Goal: Information Seeking & Learning: Understand process/instructions

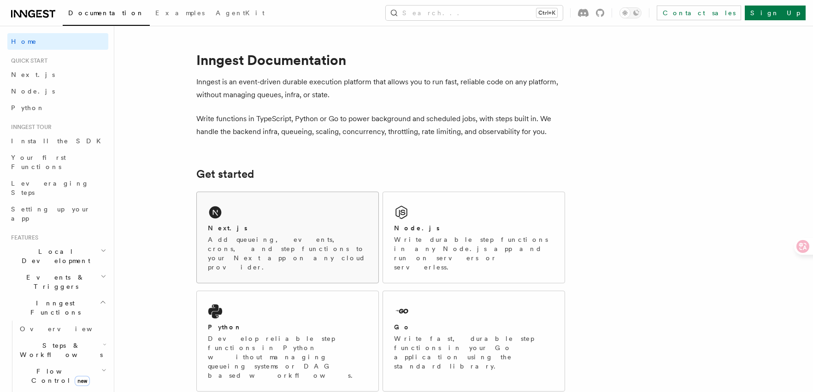
click at [217, 221] on div "Next.js Add queueing, events, crons, and step functions to your Next app on any…" at bounding box center [288, 237] width 182 height 91
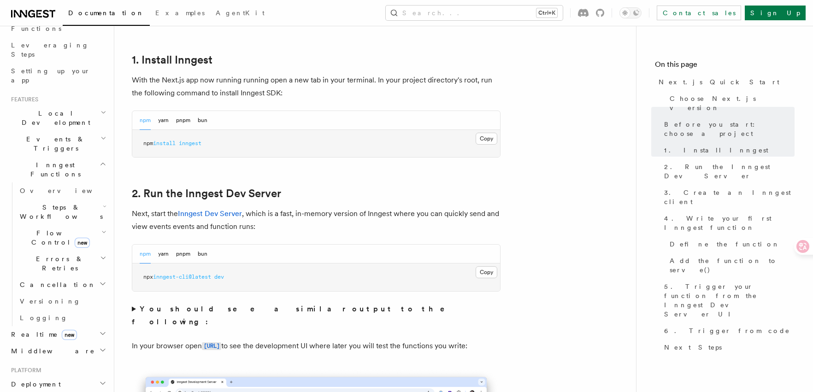
scroll to position [507, 0]
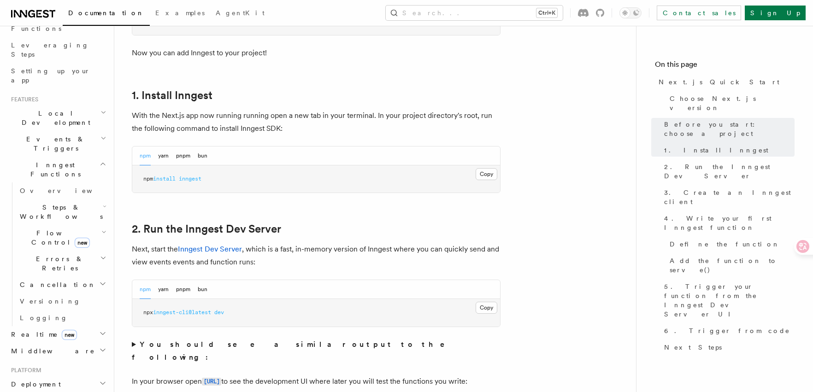
scroll to position [461, 0]
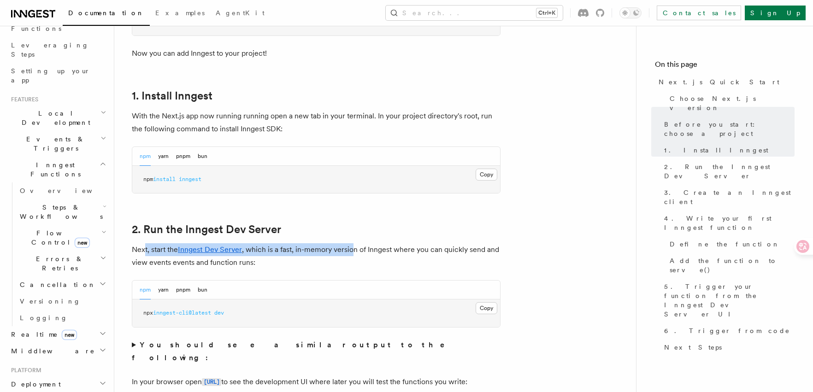
drag, startPoint x: 146, startPoint y: 252, endPoint x: 354, endPoint y: 254, distance: 208.8
click at [354, 254] on p "Next, start the Inngest Dev Server , which is a fast, in-memory version of Inng…" at bounding box center [316, 256] width 369 height 26
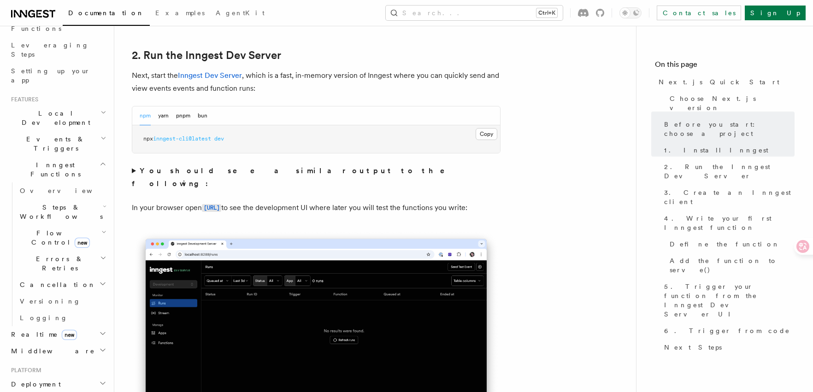
scroll to position [645, 0]
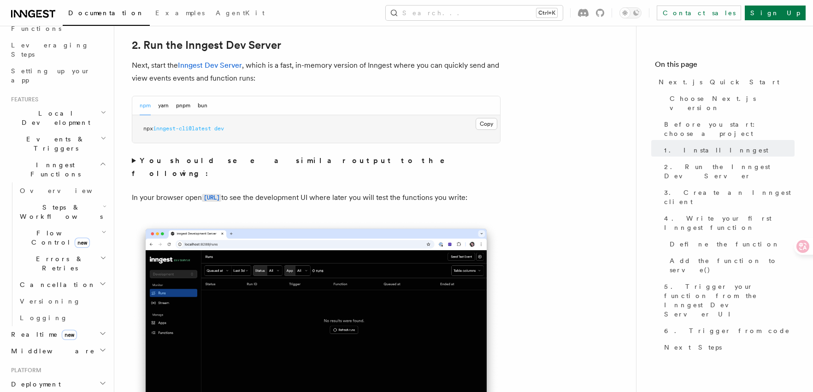
click at [182, 163] on strong "You should see a similar output to the following:" at bounding box center [295, 167] width 326 height 22
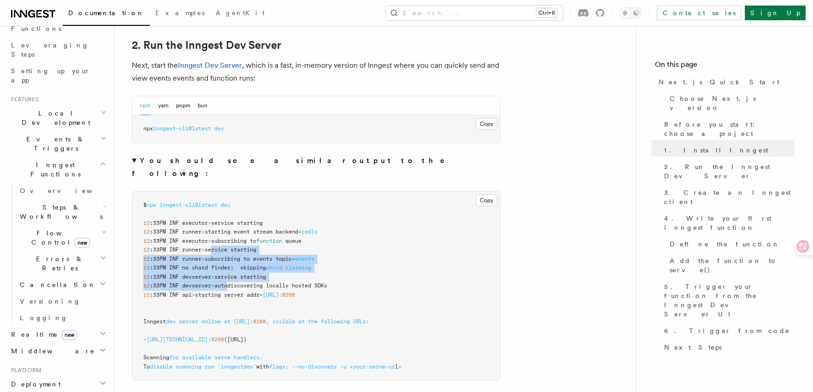
click at [233, 272] on code "$ npx inngest-cli@latest dev 12 :33PM INF executor > service starting 12 :33PM …" at bounding box center [272, 286] width 258 height 168
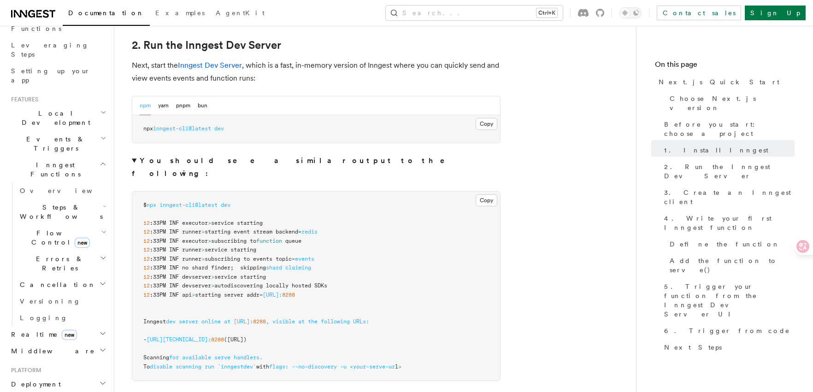
click at [226, 289] on pre "$ npx inngest-cli@latest dev 12 :33PM INF executor > service starting 12 :33PM …" at bounding box center [316, 286] width 368 height 189
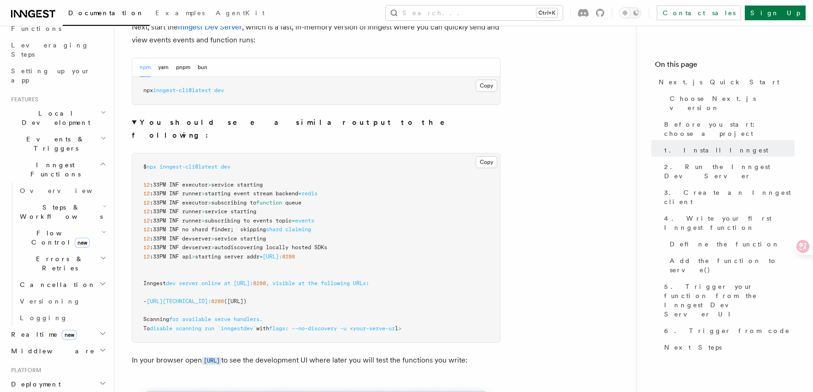
scroll to position [691, 0]
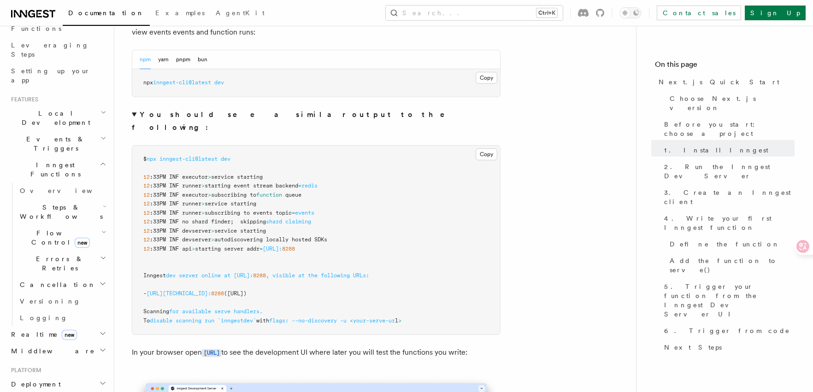
click at [55, 343] on h2 "Middleware" at bounding box center [57, 351] width 101 height 17
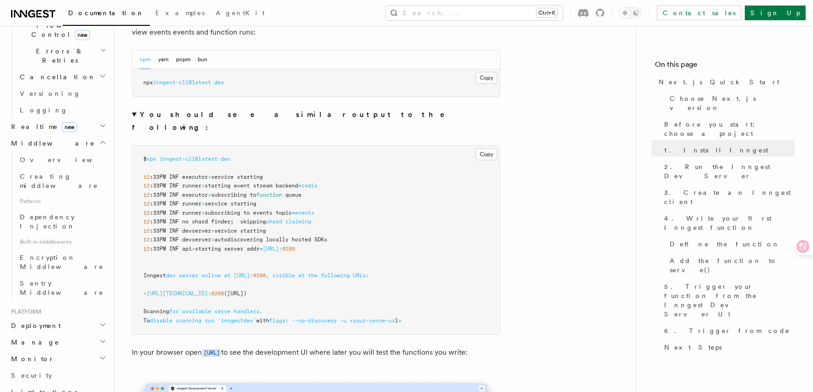
scroll to position [369, 0]
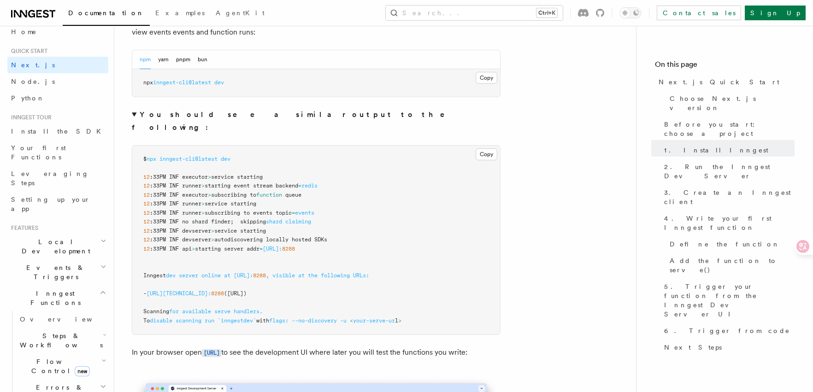
scroll to position [0, 0]
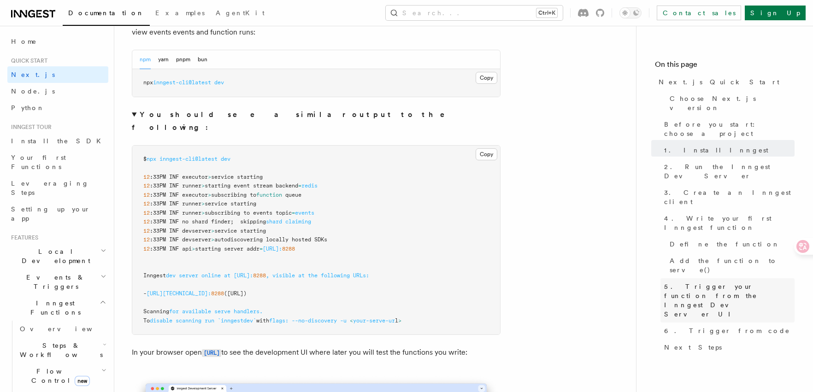
click at [705, 282] on span "5. Trigger your function from the Inngest Dev Server UI" at bounding box center [729, 300] width 130 height 37
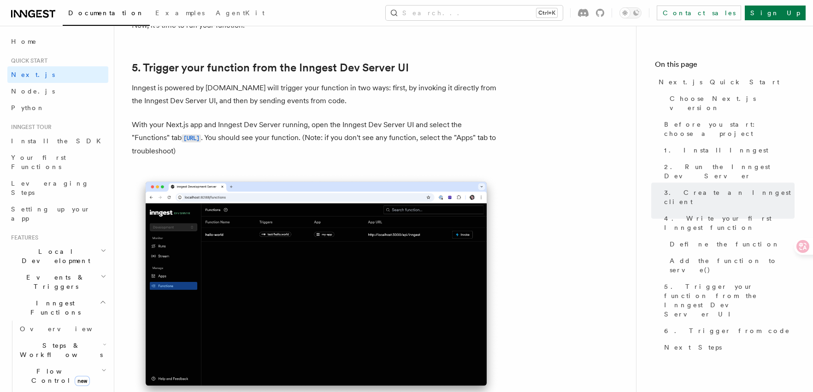
scroll to position [2329, 0]
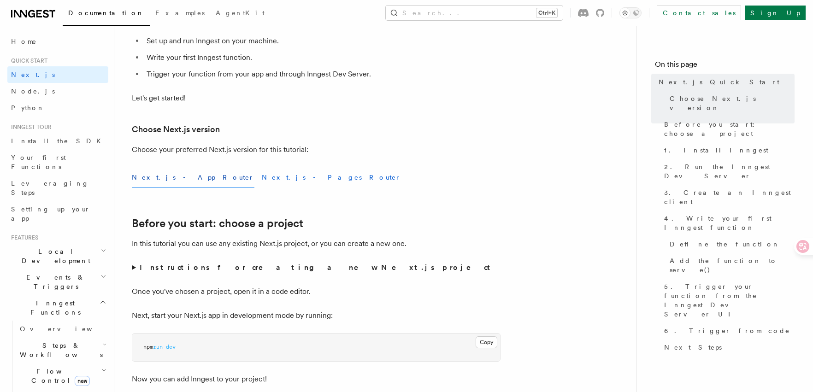
scroll to position [138, 0]
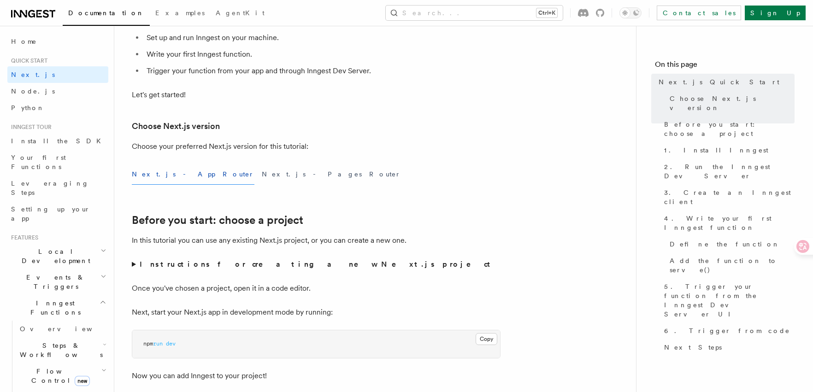
drag, startPoint x: 225, startPoint y: 273, endPoint x: 218, endPoint y: 271, distance: 6.7
click at [193, 267] on strong "Instructions for creating a new Next.js project" at bounding box center [317, 264] width 354 height 9
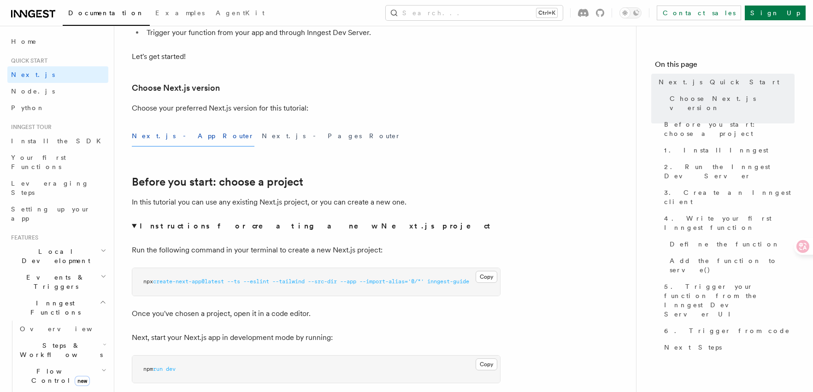
scroll to position [184, 0]
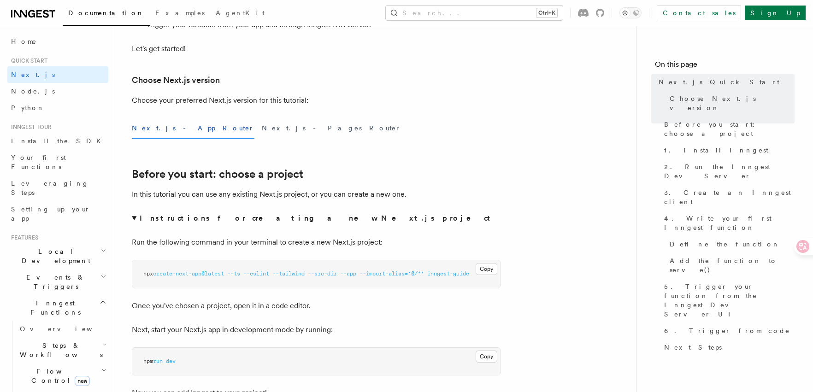
click at [302, 274] on span "--tailwind" at bounding box center [288, 274] width 32 height 6
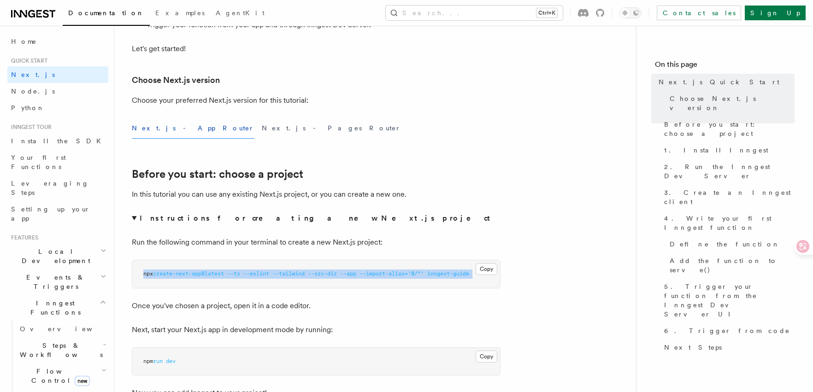
click at [302, 274] on span "--tailwind" at bounding box center [288, 274] width 32 height 6
click at [216, 284] on pre "npx create-next-app@latest --ts --eslint --tailwind --src-dir --app --import-al…" at bounding box center [316, 274] width 368 height 28
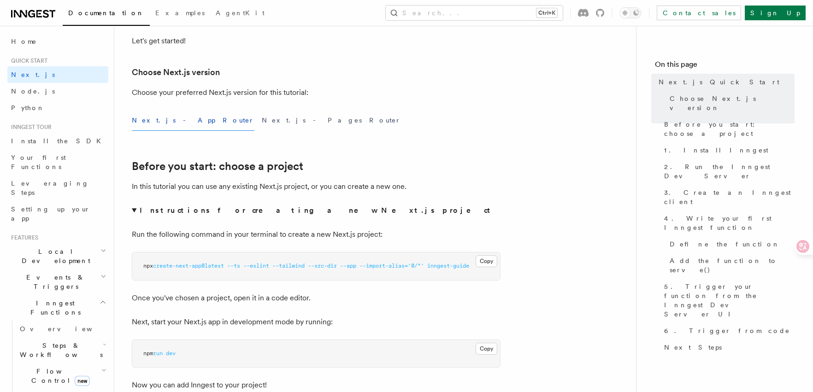
scroll to position [194, 0]
drag, startPoint x: 405, startPoint y: 267, endPoint x: 214, endPoint y: 283, distance: 191.9
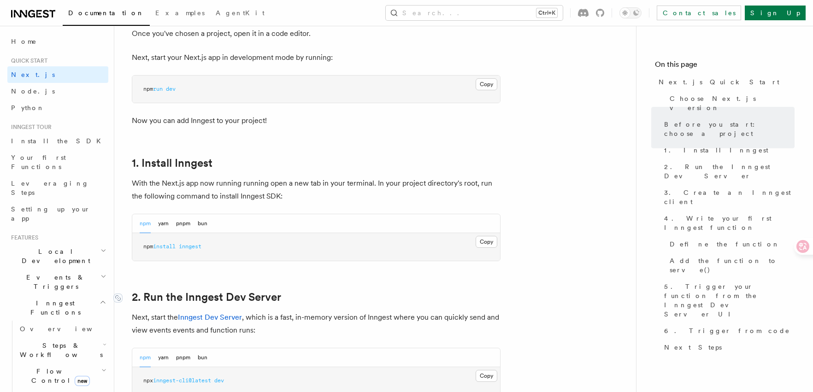
scroll to position [470, 0]
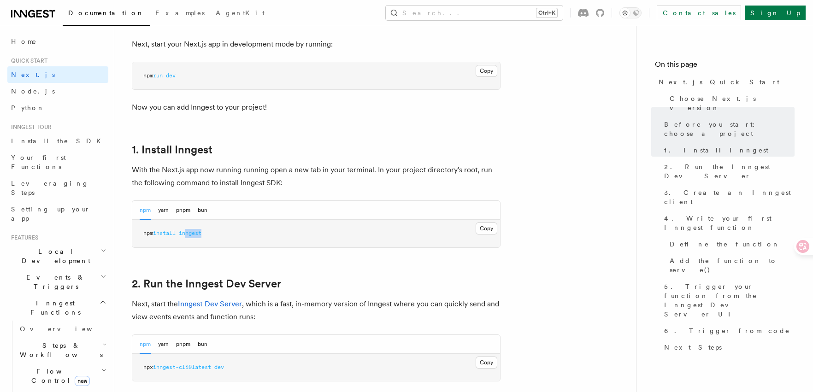
drag, startPoint x: 189, startPoint y: 236, endPoint x: 226, endPoint y: 236, distance: 36.9
click at [226, 236] on pre "npm install inngest" at bounding box center [316, 234] width 368 height 28
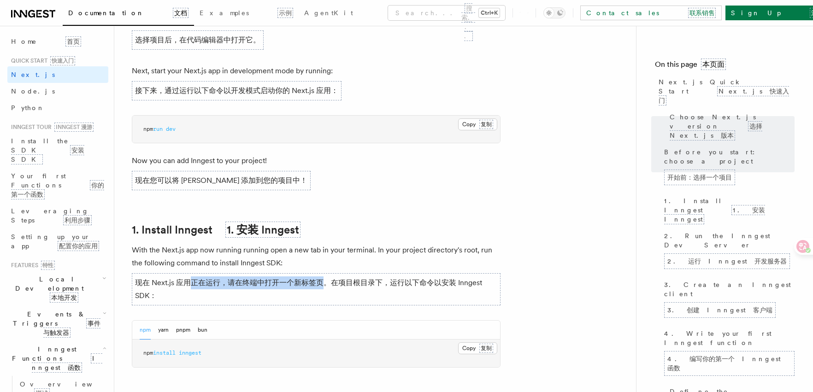
drag, startPoint x: 190, startPoint y: 285, endPoint x: 323, endPoint y: 286, distance: 132.7
click at [323, 286] on font "现在 Next.js 应用正在运行，请在终端中打开一个新标签页。在项目根目录下，运行以下命令以安装 Inngest SDK：" at bounding box center [308, 289] width 347 height 22
click at [324, 292] on font "现在 Next.js 应用正在运行，请在终端中打开一个新标签页。在项目根目录下，运行以下命令以安装 Inngest SDK：" at bounding box center [316, 289] width 369 height 32
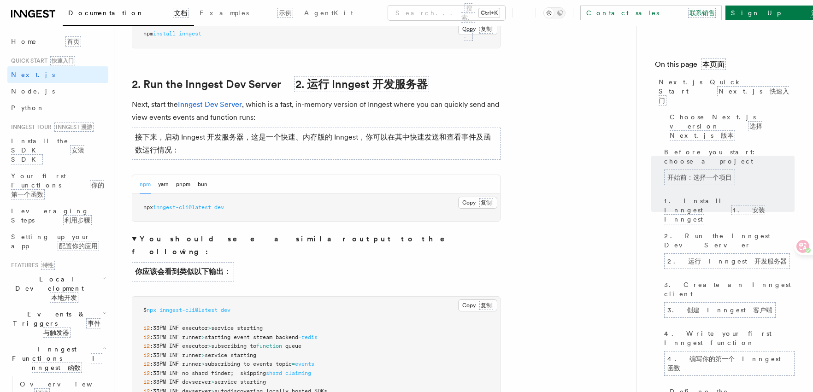
scroll to position [793, 0]
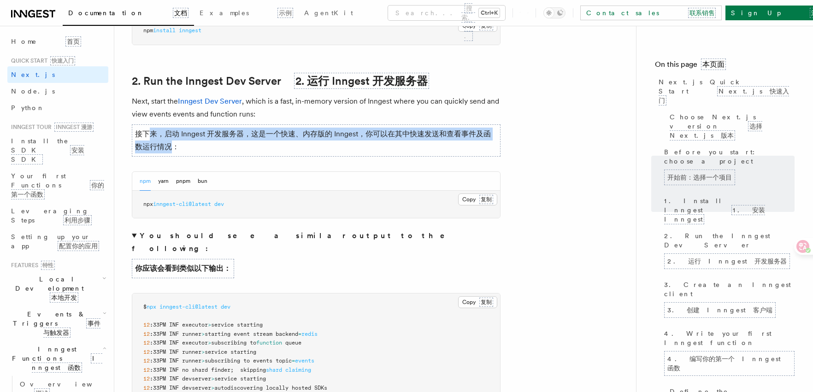
drag, startPoint x: 174, startPoint y: 146, endPoint x: 147, endPoint y: 135, distance: 28.5
click at [147, 135] on font "接下来，启动 Inngest 开发服务器，这是一个快速、内存版的 Inngest，你可以在其中快速发送和查看事件及函数运行情况：" at bounding box center [313, 141] width 356 height 22
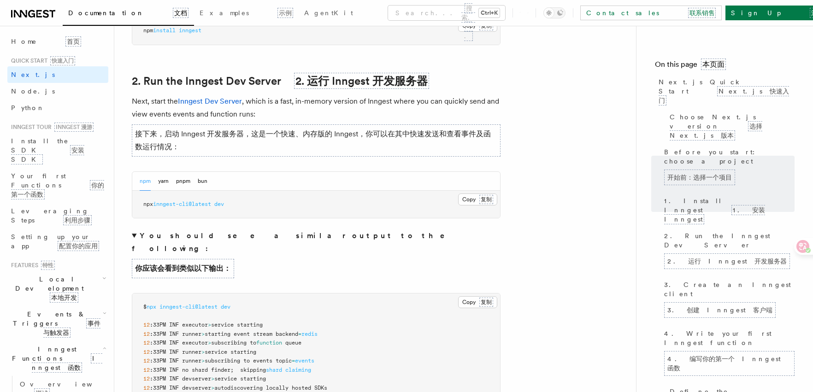
click at [327, 145] on font "接下来，启动 Inngest 开发服务器，这是一个快速、内存版的 Inngest，你可以在其中快速发送和查看事件及函数运行情况：" at bounding box center [316, 140] width 369 height 32
drag, startPoint x: 355, startPoint y: 138, endPoint x: 454, endPoint y: 138, distance: 98.6
click at [454, 138] on font "接下来，启动 Inngest 开发服务器，这是一个快速、内存版的 Inngest，你可以在其中快速发送和查看事件及函数运行情况：" at bounding box center [313, 141] width 356 height 22
click at [310, 234] on summary "You should see a similar output to the following: 你应该会看到类似以下输出：" at bounding box center [316, 256] width 369 height 53
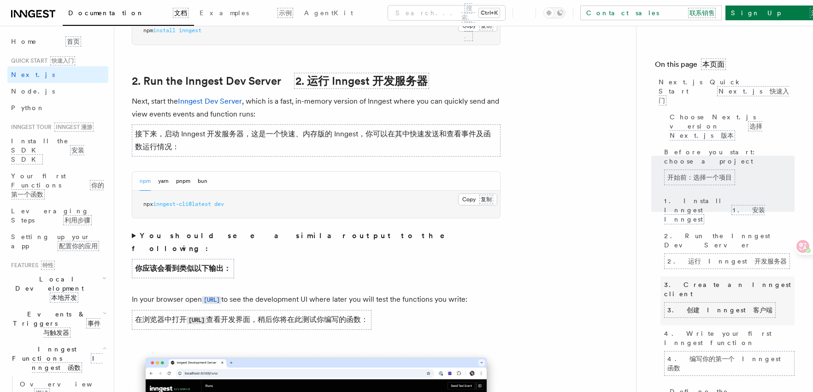
click at [713, 302] on font "3. 创建 Inngest 客户端" at bounding box center [720, 310] width 112 height 16
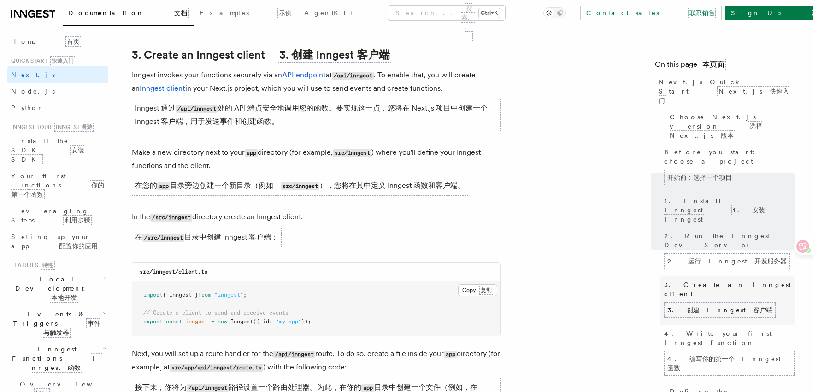
scroll to position [1358, 0]
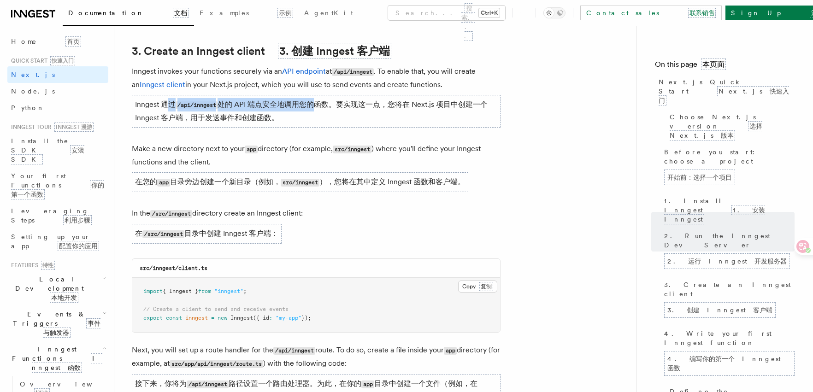
drag, startPoint x: 171, startPoint y: 107, endPoint x: 312, endPoint y: 118, distance: 141.5
click at [313, 108] on font "Inngest 通过 /api/inngest 处的 API 端点安全地调用您的函数。要实现这一点，您将在 Next.js 项目中创建一个 Inngest 客…" at bounding box center [311, 111] width 353 height 22
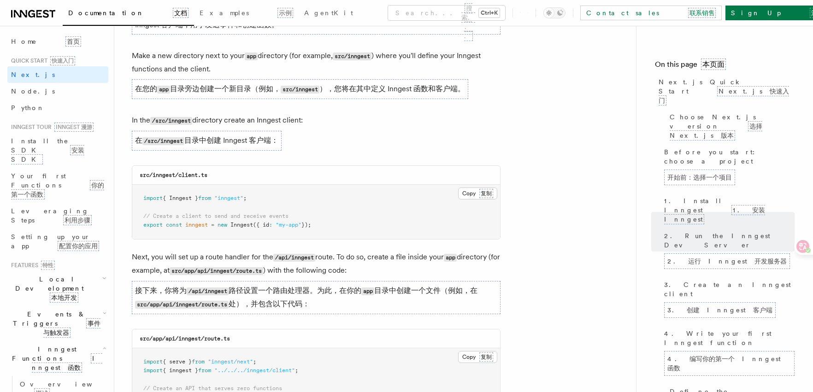
scroll to position [1496, 0]
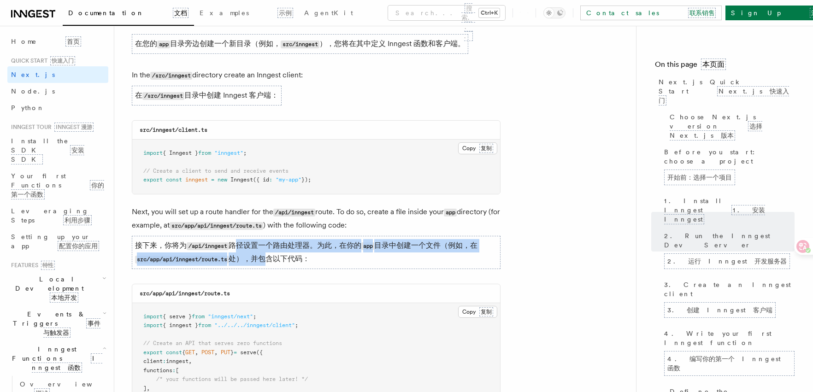
drag, startPoint x: 266, startPoint y: 258, endPoint x: 235, endPoint y: 244, distance: 33.8
click at [235, 244] on font "接下来，你将为 /api/inngest 路径设置一个路由处理器。为此，在你的 app 目录中创建一个文件（例如，在 src/app/api/inngest/…" at bounding box center [306, 252] width 342 height 22
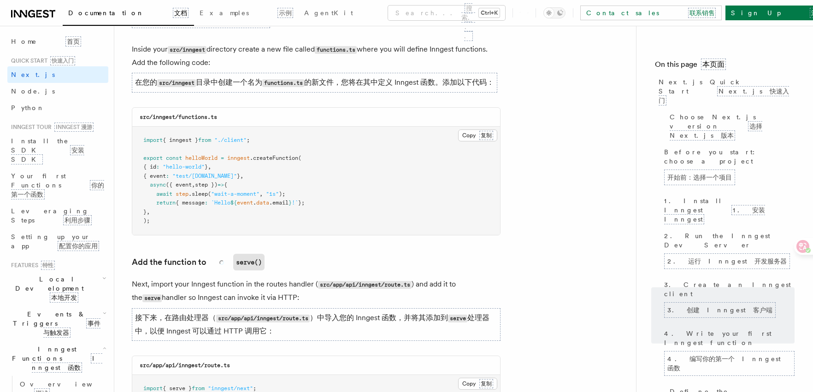
scroll to position [2141, 0]
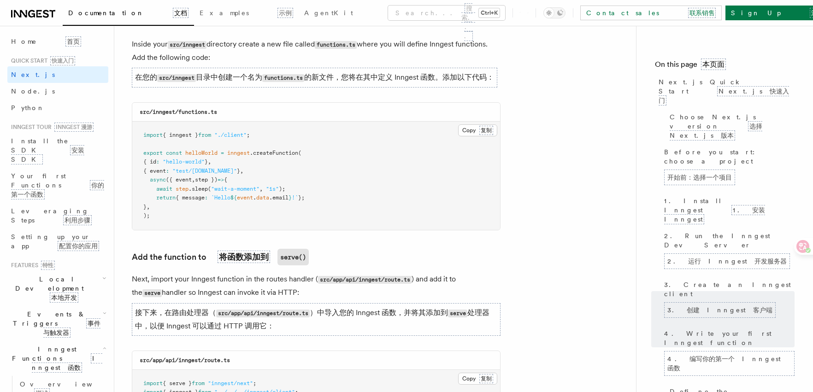
click at [291, 300] on p "Next, import your Inngest function in the routes handler ( src/app/api/inngest/…" at bounding box center [316, 306] width 369 height 67
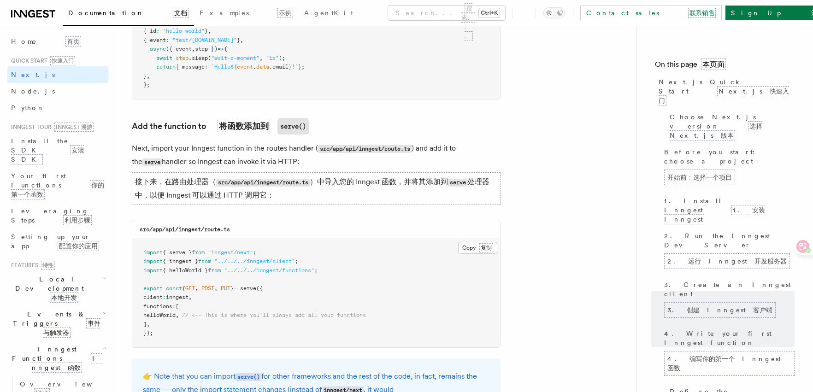
scroll to position [2280, 0]
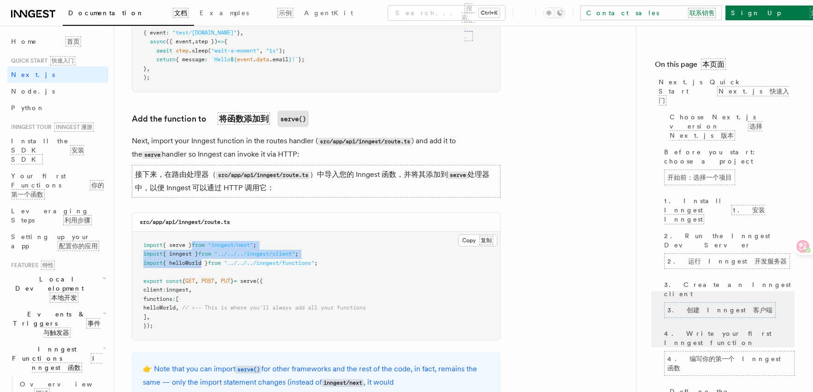
drag, startPoint x: 201, startPoint y: 253, endPoint x: 203, endPoint y: 279, distance: 25.8
click at [203, 279] on pre "import { serve } from "inngest/next" ; import { inngest } from "../../../innges…" at bounding box center [316, 286] width 368 height 108
click at [217, 307] on pre "import { serve } from "inngest/next" ; import { inngest } from "../../../innges…" at bounding box center [316, 286] width 368 height 108
click at [233, 311] on span "// <-- This is where you'll always add all your functions" at bounding box center [274, 308] width 184 height 6
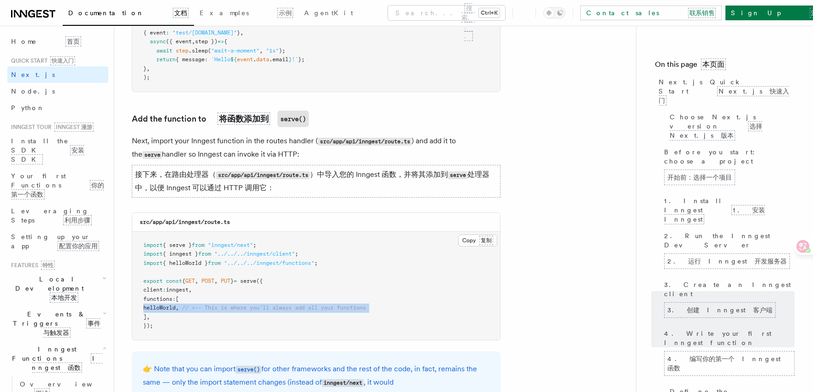
click at [233, 311] on span "// <-- This is where you'll always add all your functions" at bounding box center [274, 308] width 184 height 6
click at [234, 330] on pre "import { serve } from "inngest/next" ; import { inngest } from "../../../innges…" at bounding box center [316, 286] width 368 height 108
drag, startPoint x: 246, startPoint y: 319, endPoint x: 392, endPoint y: 331, distance: 146.6
click at [392, 331] on pre "import { serve } from "inngest/next" ; import { inngest } from "../../../innges…" at bounding box center [316, 286] width 368 height 108
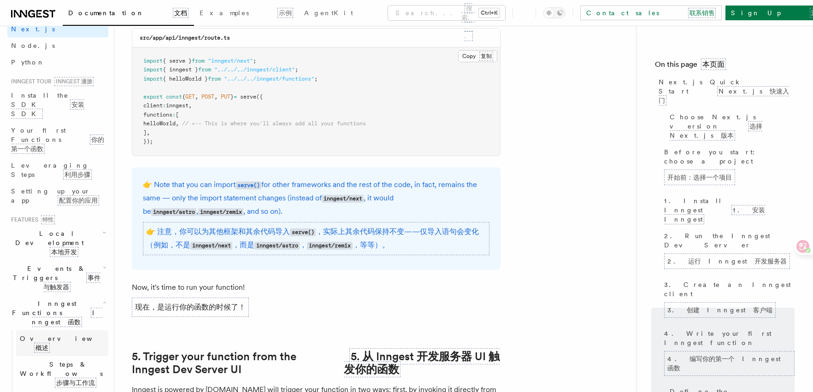
scroll to position [46, 0]
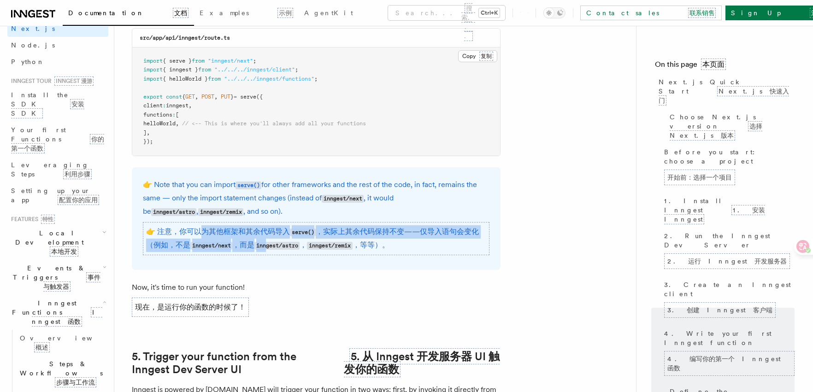
drag, startPoint x: 252, startPoint y: 259, endPoint x: 274, endPoint y: 262, distance: 22.3
click at [274, 255] on font "👉 注意，你可以为其他框架和其余代码导入 serve() ，实际上其余代码保持不变——仅导入语句会变化（例如，不是 inngest/next ，而是 inng…" at bounding box center [316, 238] width 347 height 33
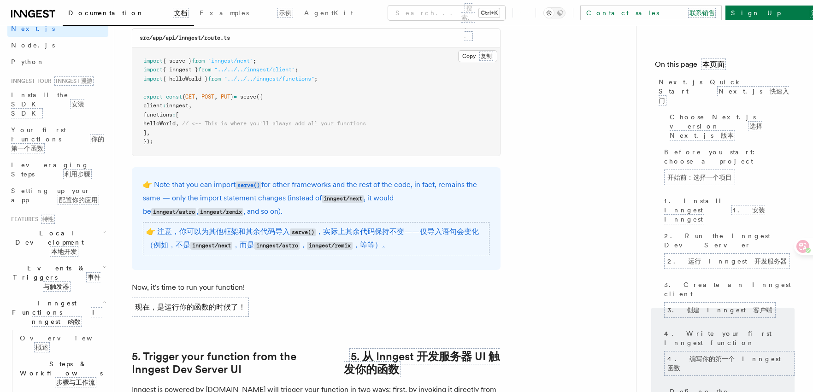
click at [284, 270] on div "👉 Note that you can import serve() for other frameworks and the rest of the cod…" at bounding box center [316, 218] width 369 height 103
drag, startPoint x: 341, startPoint y: 260, endPoint x: 181, endPoint y: 262, distance: 159.5
click at [182, 249] on font "👉 注意，你可以为其他框架和其余代码导入 serve() ，实际上其余代码保持不变——仅导入语句会变化（例如，不是 inngest/next ，而是 inng…" at bounding box center [312, 238] width 333 height 22
click at [181, 270] on div "👉 Note that you can import serve() for other frameworks and the rest of the cod…" at bounding box center [316, 218] width 369 height 103
drag, startPoint x: 236, startPoint y: 261, endPoint x: 503, endPoint y: 260, distance: 267.3
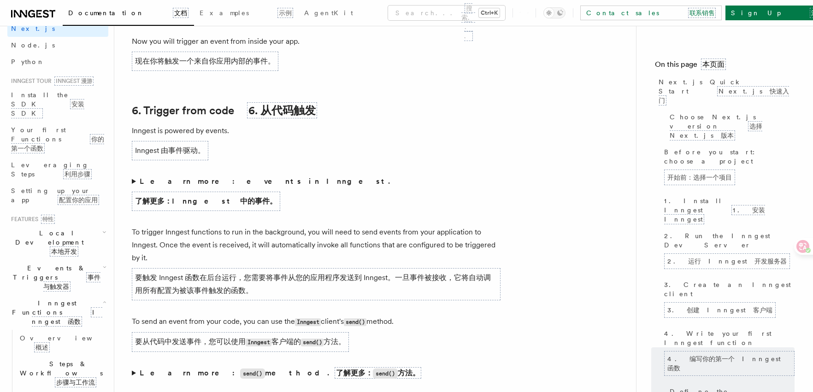
scroll to position [5598, 0]
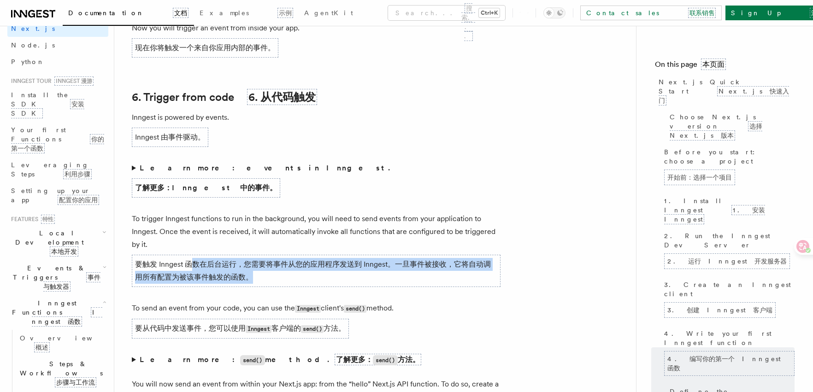
drag, startPoint x: 194, startPoint y: 295, endPoint x: 199, endPoint y: 313, distance: 19.0
click at [199, 291] on p "To trigger Inngest functions to run in the background, you will need to send ev…" at bounding box center [316, 251] width 369 height 78
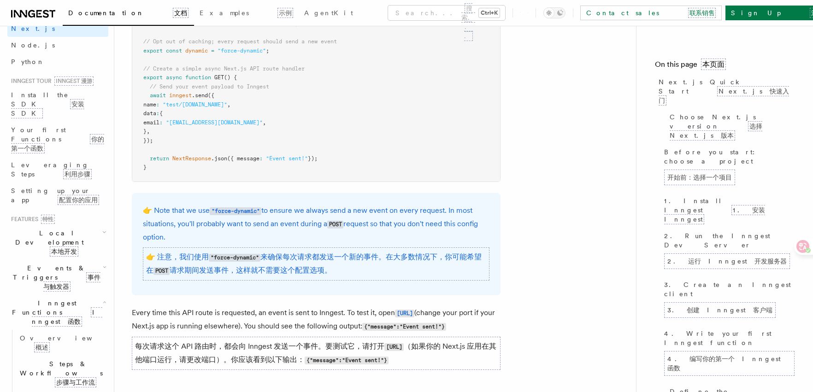
scroll to position [6059, 0]
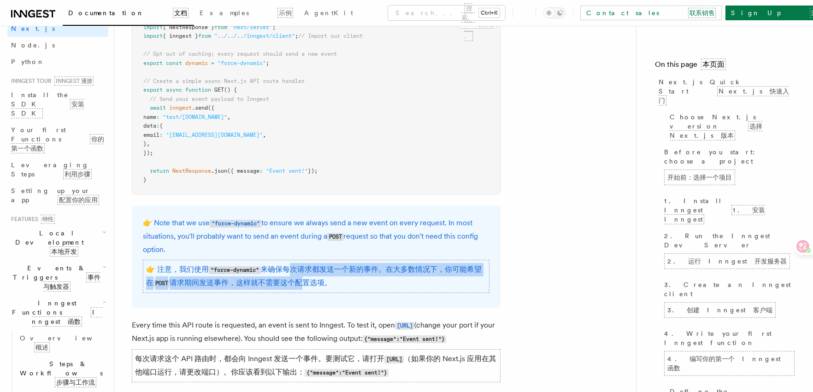
drag, startPoint x: 307, startPoint y: 307, endPoint x: 291, endPoint y: 285, distance: 27.0
click at [291, 285] on font "👉 注意，我们使用 "force-dynamic" 来确保每次请求都发送一个新的事件。在大多数情况下，你可能希望在 POST 请求期间发送事件，这样就不需要这…" at bounding box center [316, 276] width 347 height 33
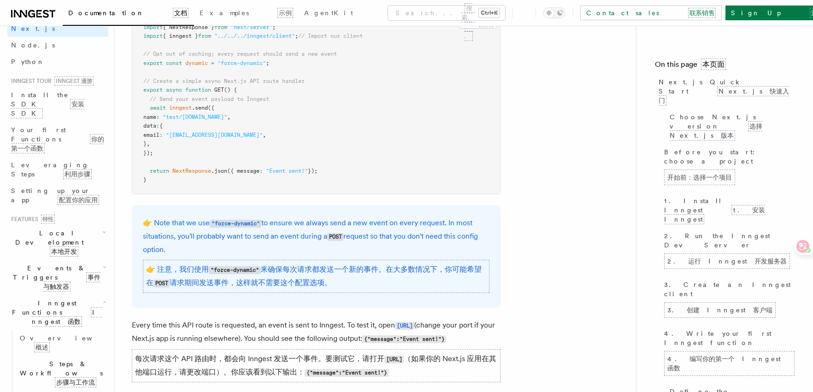
click at [364, 308] on div "👉 Note that we use "force-dynamic" to ensure we always send a new event on ever…" at bounding box center [316, 257] width 369 height 102
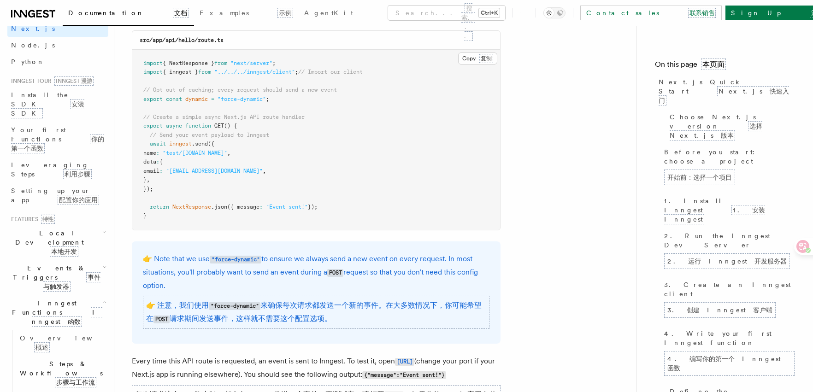
scroll to position [6013, 0]
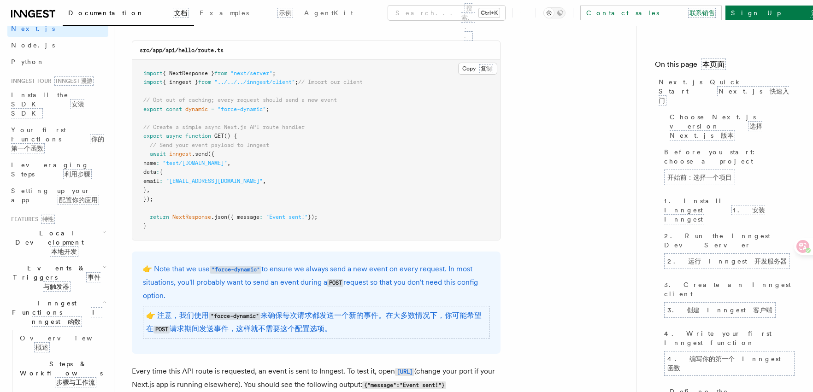
click at [330, 240] on pre "import { NextResponse } from "next/server" ; import { inngest } from "../../../…" at bounding box center [316, 150] width 368 height 180
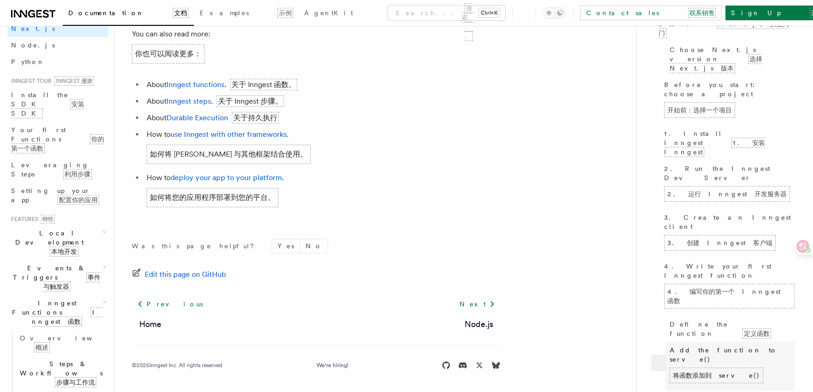
scroll to position [69, 0]
click at [448, 241] on form "Was this page helpful? Yes No" at bounding box center [316, 246] width 369 height 15
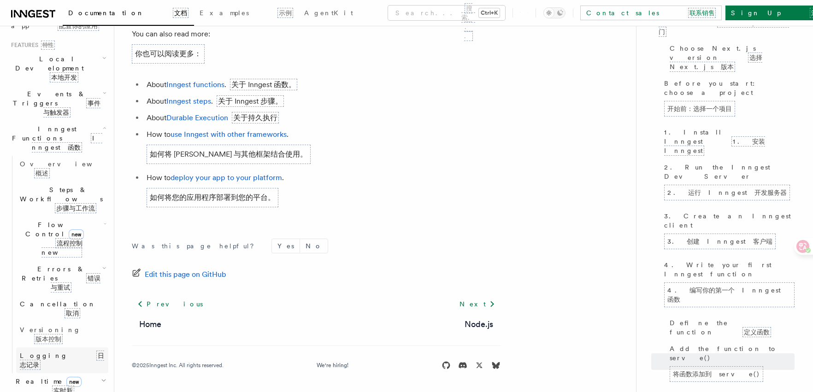
scroll to position [230, 0]
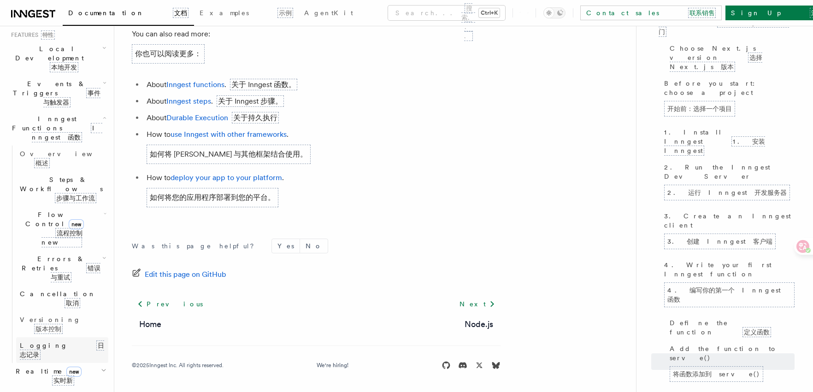
click at [54, 342] on font "日志记录" at bounding box center [62, 350] width 84 height 17
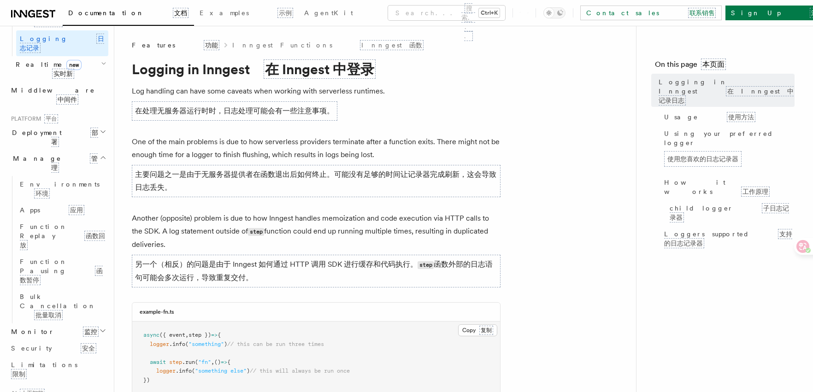
scroll to position [493, 0]
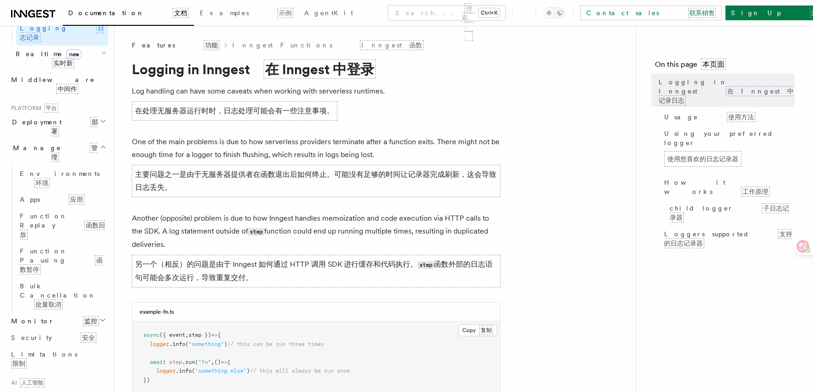
scroll to position [526, 0]
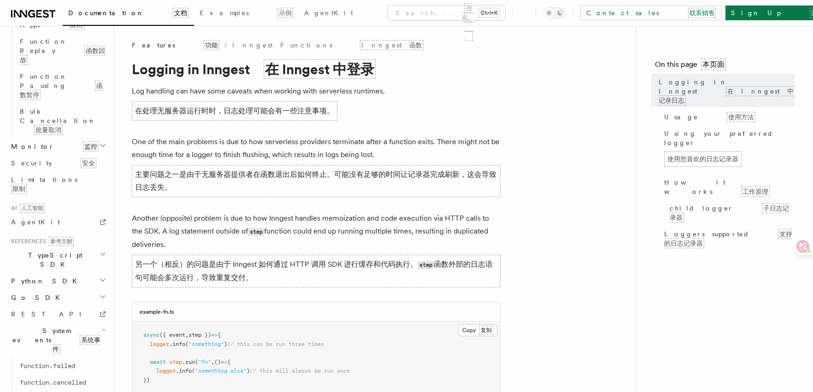
scroll to position [683, 0]
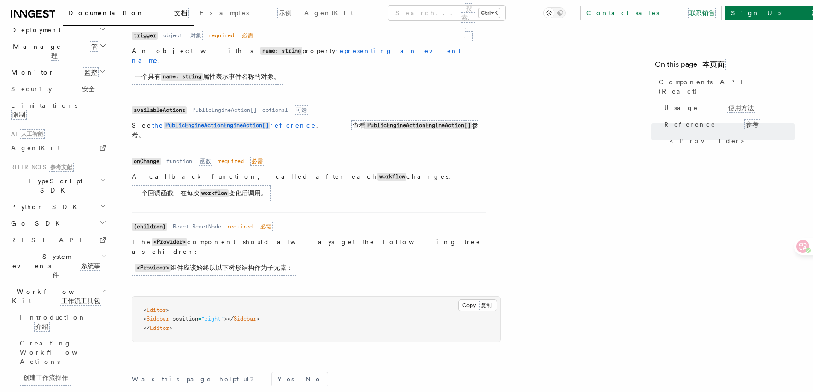
scroll to position [1032, 0]
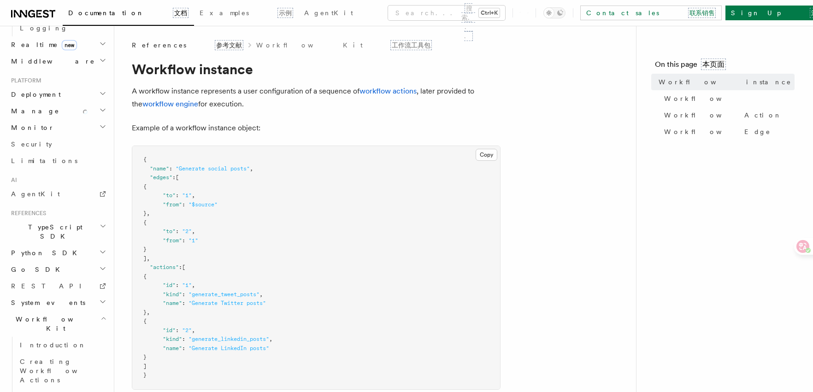
scroll to position [493, 0]
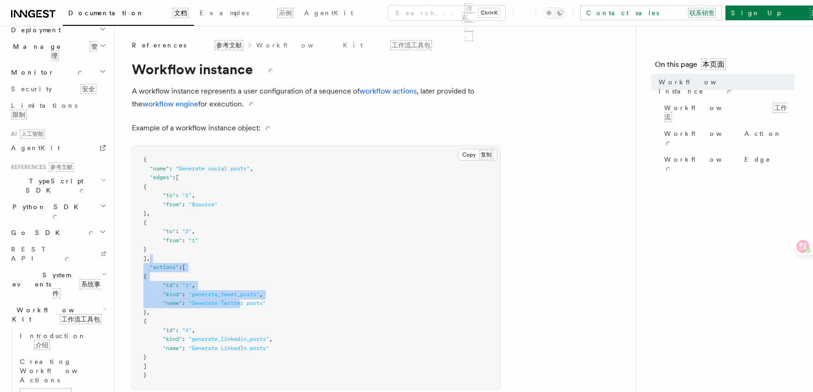
click at [242, 299] on pre "{ "name" : "Generate social posts" , "edges" : [ { "to" : "1" , "from" : "$sour…" at bounding box center [316, 267] width 368 height 243
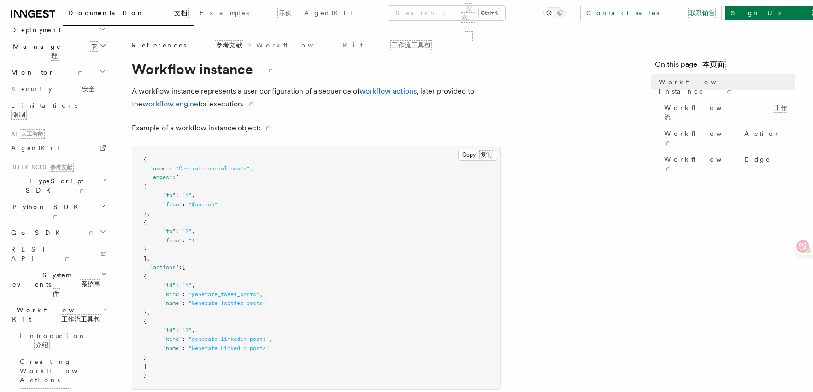
click at [227, 353] on pre "{ "name" : "Generate social posts" , "edges" : [ { "to" : "1" , "from" : "$sour…" at bounding box center [316, 267] width 368 height 243
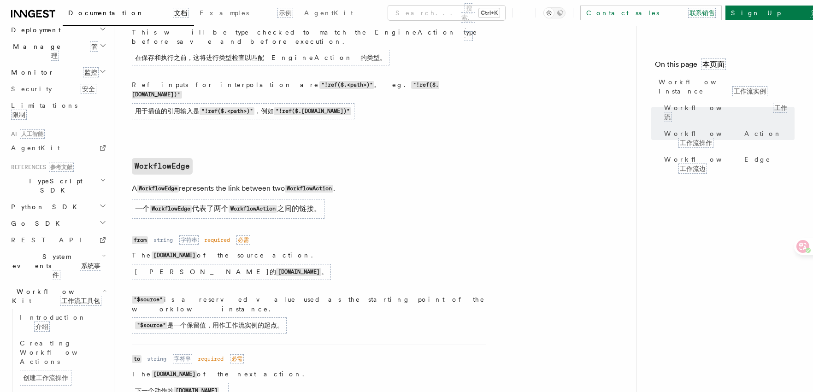
scroll to position [1480, 0]
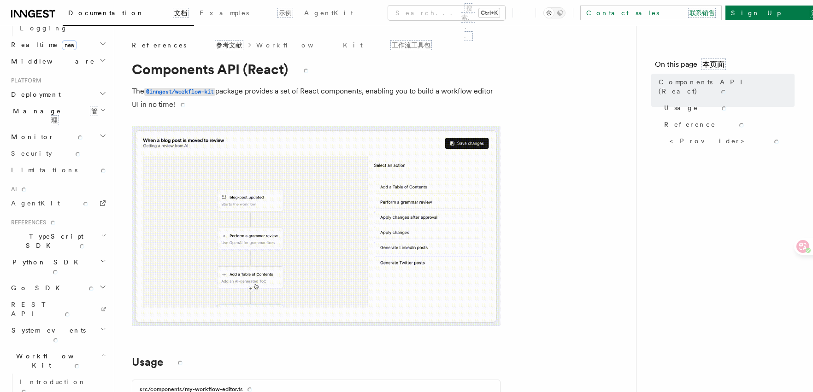
scroll to position [493, 0]
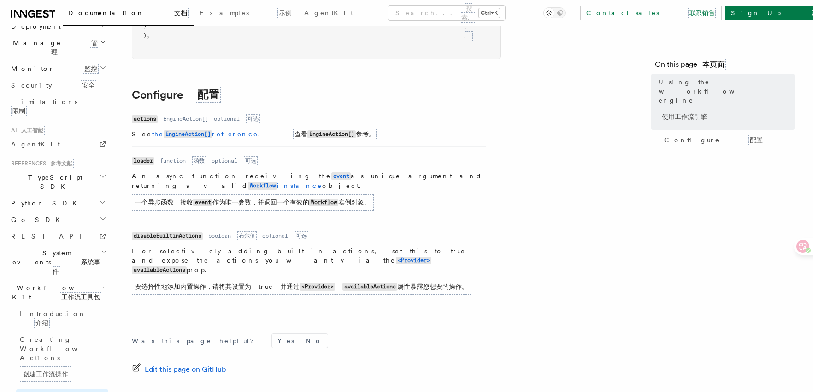
scroll to position [502, 0]
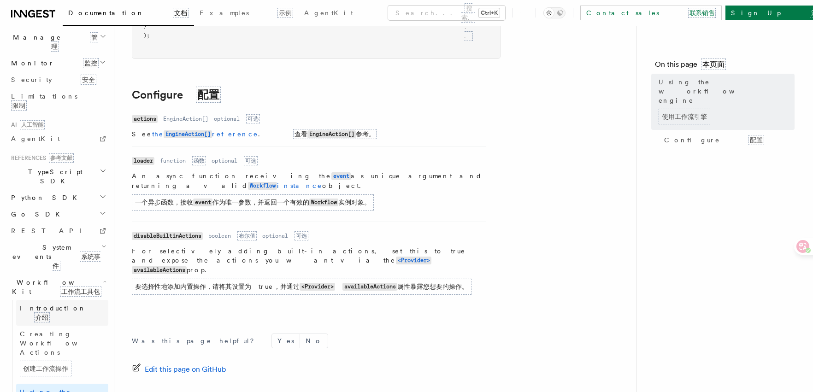
click at [55, 300] on link "Introduction 介绍" at bounding box center [62, 313] width 92 height 26
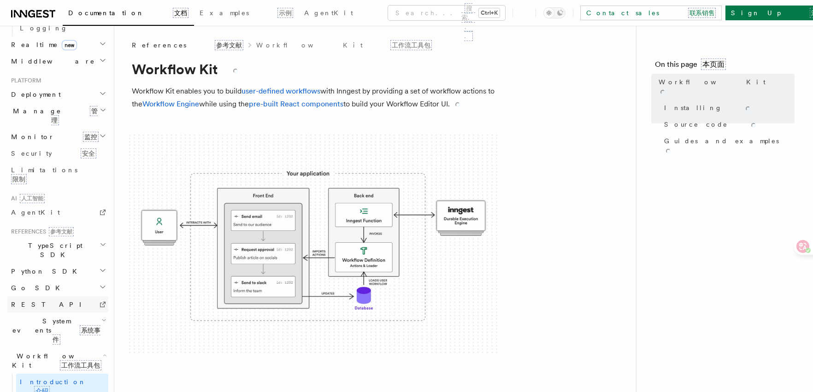
scroll to position [502, 0]
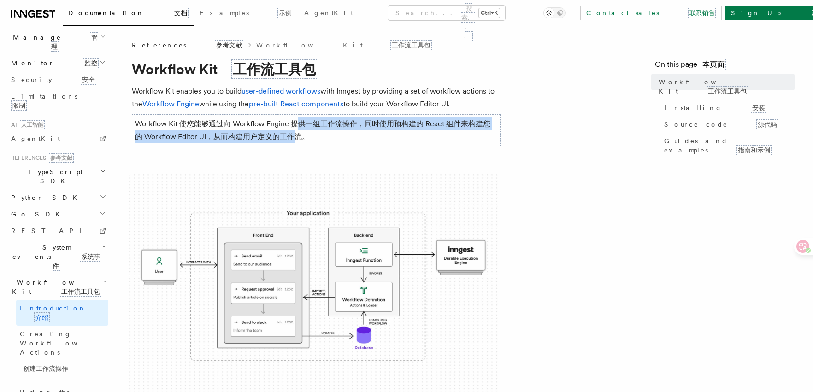
drag, startPoint x: 302, startPoint y: 128, endPoint x: 296, endPoint y: 138, distance: 11.1
click at [296, 138] on font "Workflow Kit 使您能够通过向 Workflow Engine 提供一组工作流操作，同时使用预构建的 React 组件来构建您的 Workflow …" at bounding box center [316, 130] width 369 height 32
click at [258, 142] on font "Workflow Kit 使您能够通过向 Workflow Engine 提供一组工作流操作，同时使用预构建的 React 组件来构建您的 Workflow …" at bounding box center [316, 130] width 369 height 32
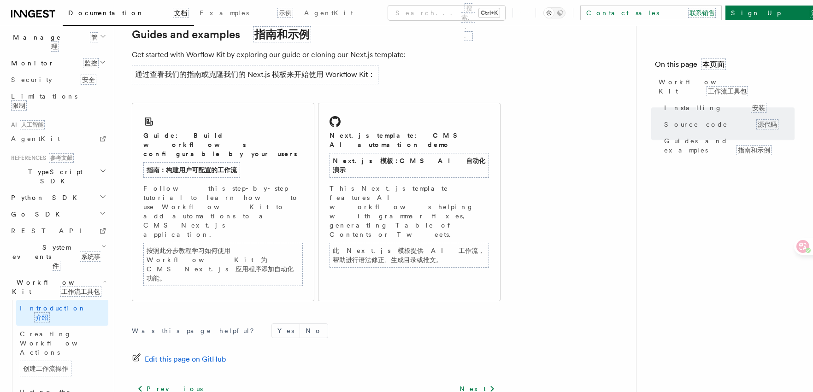
scroll to position [789, 0]
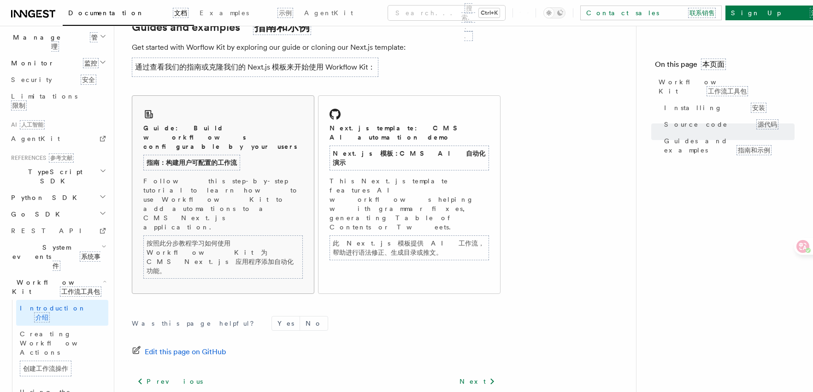
click at [221, 240] on font "按照此分步教程学习如何使用 Workflow Kit 为 CMS Next.js 应用程序添加自动化功能。" at bounding box center [220, 257] width 147 height 35
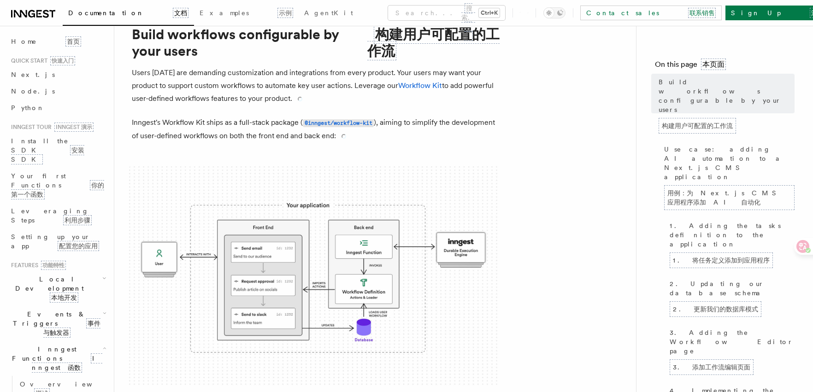
scroll to position [46, 0]
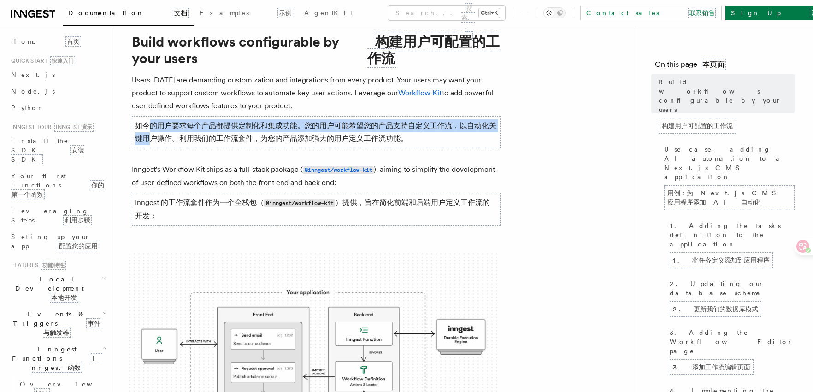
drag, startPoint x: 153, startPoint y: 107, endPoint x: 152, endPoint y: 129, distance: 21.7
click at [152, 129] on font "如今的用户要求每个产品都提供定制化和集成功能。您的用户可能希望您的产品支持自定义工作流，以自动化关键用户操作。利用我们的工作流套件，为您的产品添加强大的用户定…" at bounding box center [316, 132] width 369 height 32
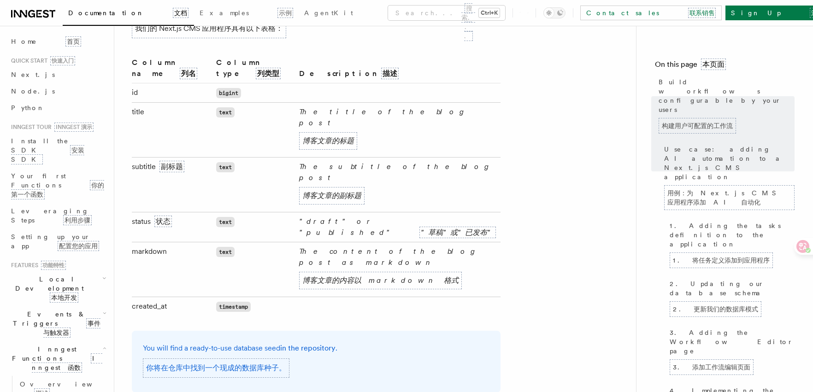
scroll to position [725, 0]
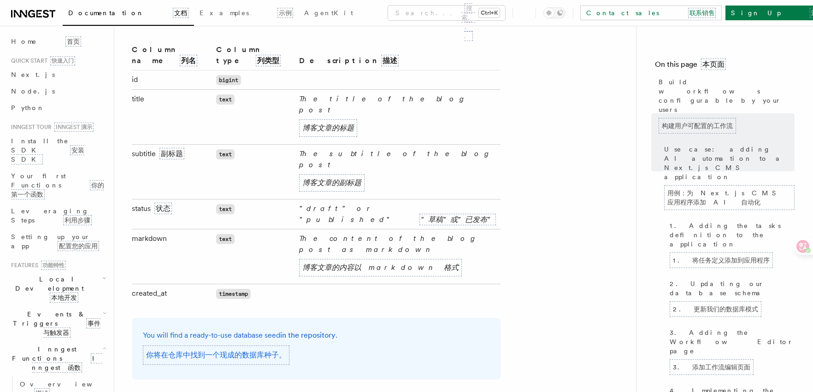
drag, startPoint x: 253, startPoint y: 243, endPoint x: 504, endPoint y: 316, distance: 260.6
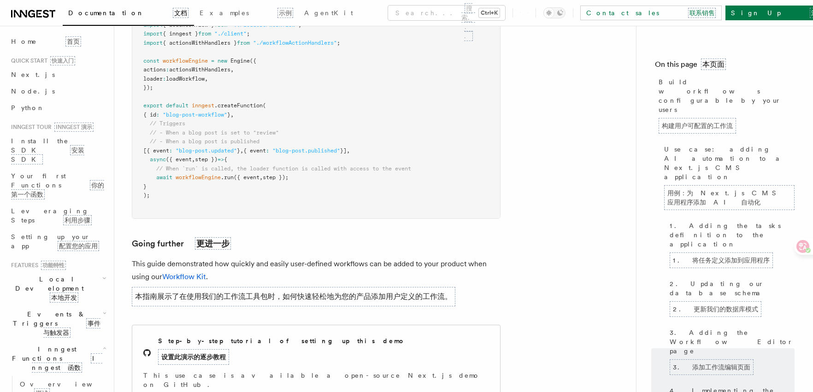
scroll to position [5500, 0]
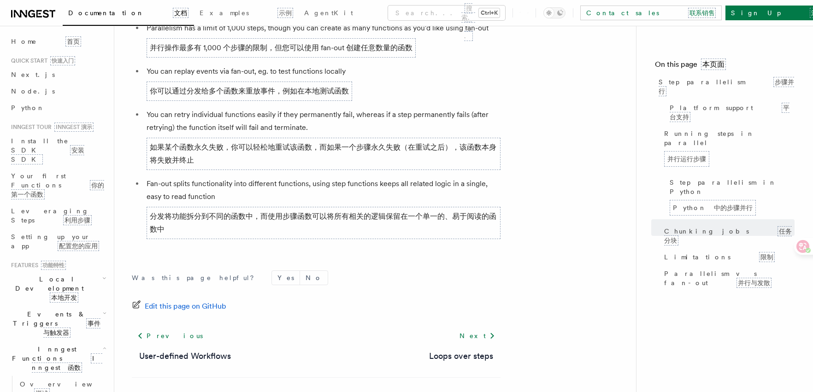
scroll to position [2372, 0]
click at [482, 327] on link "Next" at bounding box center [477, 335] width 47 height 17
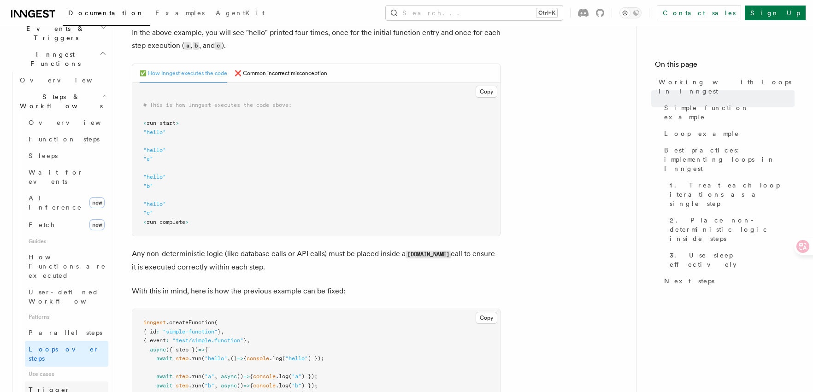
scroll to position [277, 0]
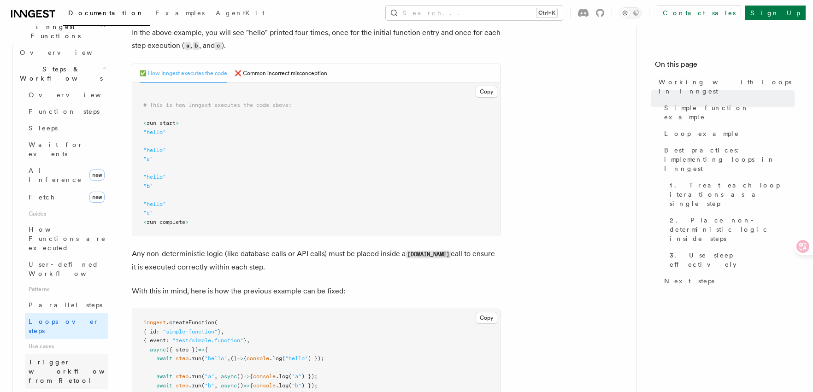
click at [61, 354] on link "Trigger workflows from Retool" at bounding box center [66, 371] width 83 height 35
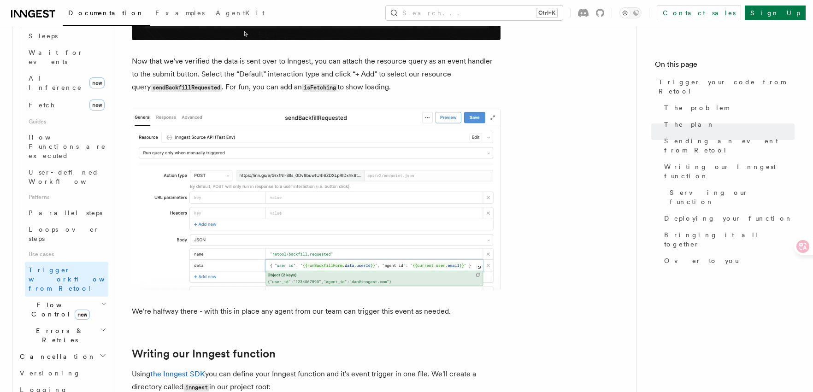
scroll to position [1636, 0]
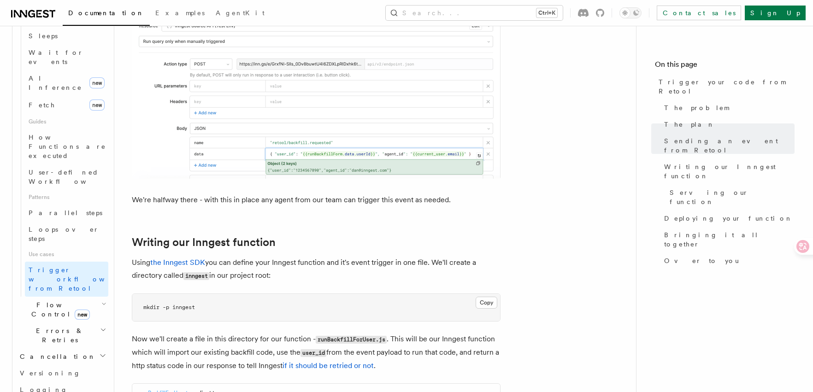
click at [93, 323] on h2 "Errors & Retries" at bounding box center [62, 336] width 92 height 26
click at [343, 244] on h2 "Writing our Inngest function" at bounding box center [316, 242] width 369 height 13
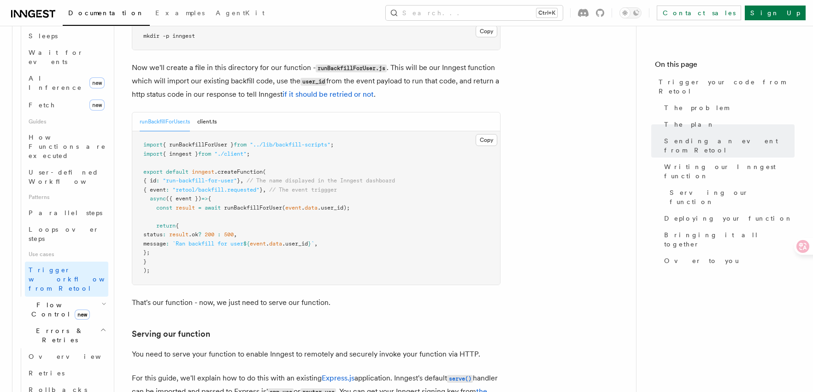
scroll to position [1913, 0]
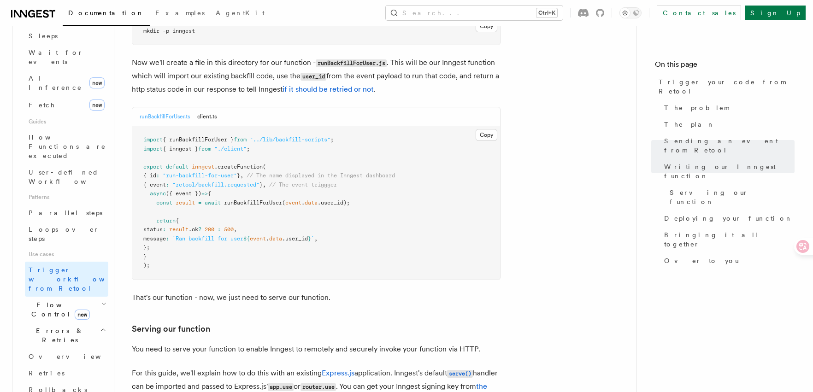
drag, startPoint x: 212, startPoint y: 226, endPoint x: 207, endPoint y: 255, distance: 29.5
click at [212, 226] on code "import { runBackfillForUser } from "../lib/backfill-scripts" ; import { inngest…" at bounding box center [269, 202] width 252 height 132
click at [206, 261] on pre "import { runBackfillForUser } from "../lib/backfill-scripts" ; import { inngest…" at bounding box center [316, 202] width 368 height 153
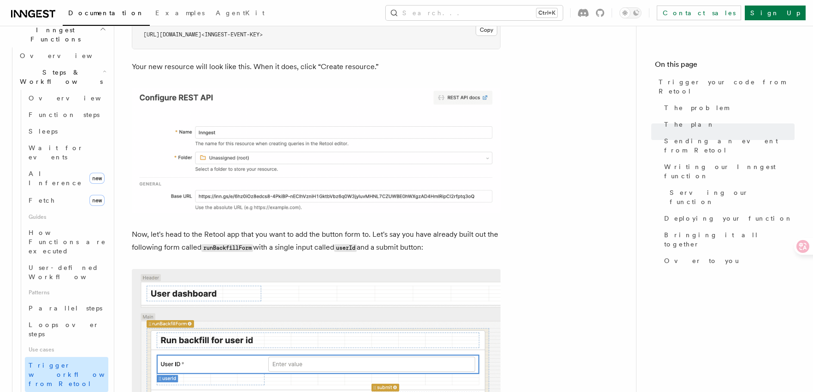
scroll to position [277, 0]
click at [65, 318] on span "Loops over steps" at bounding box center [64, 326] width 71 height 17
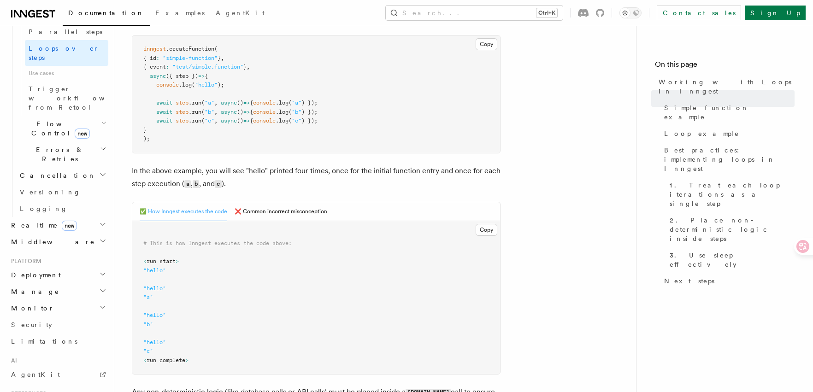
scroll to position [553, 0]
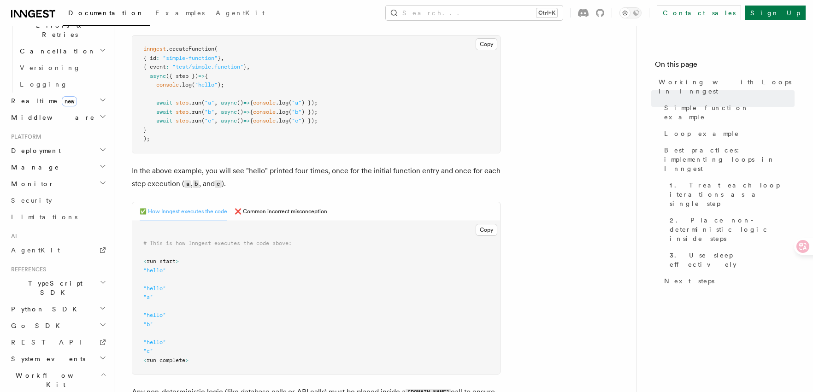
scroll to position [677, 0]
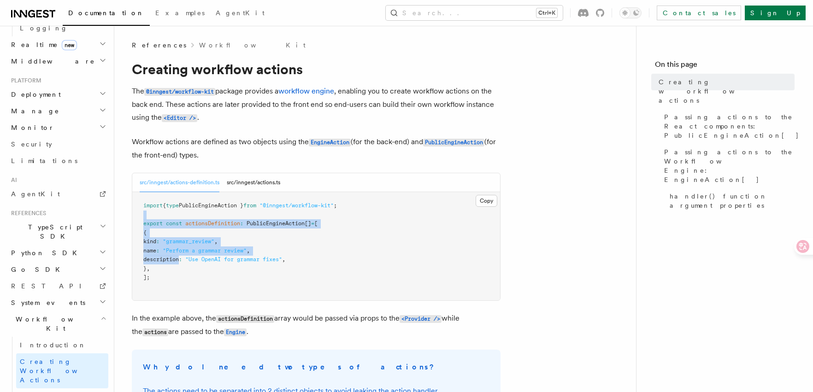
drag, startPoint x: 181, startPoint y: 262, endPoint x: 158, endPoint y: 218, distance: 49.9
click at [158, 218] on pre "import { type PublicEngineAction } from "@inngest/workflow-kit" ; export const …" at bounding box center [316, 246] width 368 height 108
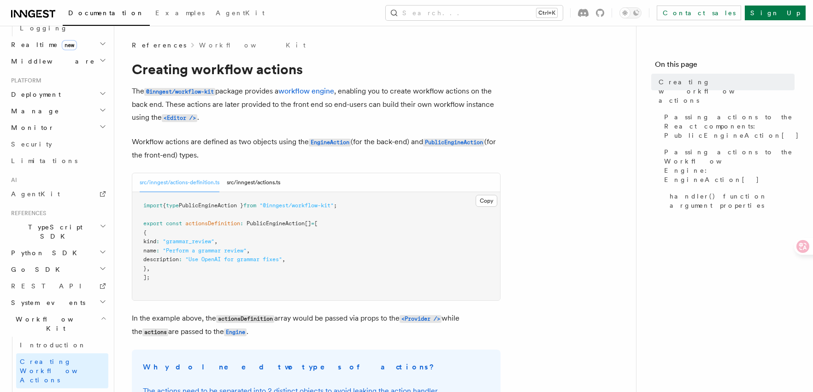
click at [222, 256] on pre "import { type PublicEngineAction } from "@inngest/workflow-kit" ; export const …" at bounding box center [316, 246] width 368 height 108
click at [229, 246] on pre "import { type PublicEngineAction } from "@inngest/workflow-kit" ; export const …" at bounding box center [316, 246] width 368 height 108
drag, startPoint x: 219, startPoint y: 264, endPoint x: 284, endPoint y: 269, distance: 65.2
click at [284, 269] on pre "import { type PublicEngineAction } from "@inngest/workflow-kit" ; export const …" at bounding box center [316, 246] width 368 height 108
click at [247, 287] on pre "import { type PublicEngineAction } from "@inngest/workflow-kit" ; export const …" at bounding box center [316, 246] width 368 height 108
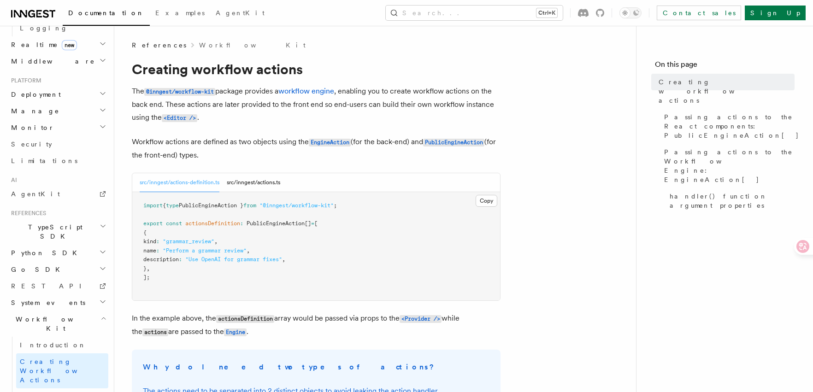
click at [156, 228] on pre "import { type PublicEngineAction } from "@inngest/workflow-kit" ; export const …" at bounding box center [316, 246] width 368 height 108
click at [240, 292] on pre "import { type PublicEngineAction } from "@inngest/workflow-kit" ; export const …" at bounding box center [316, 246] width 368 height 108
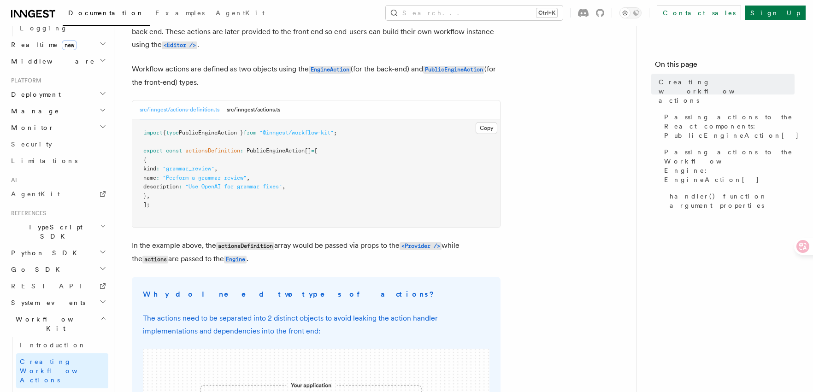
scroll to position [46, 0]
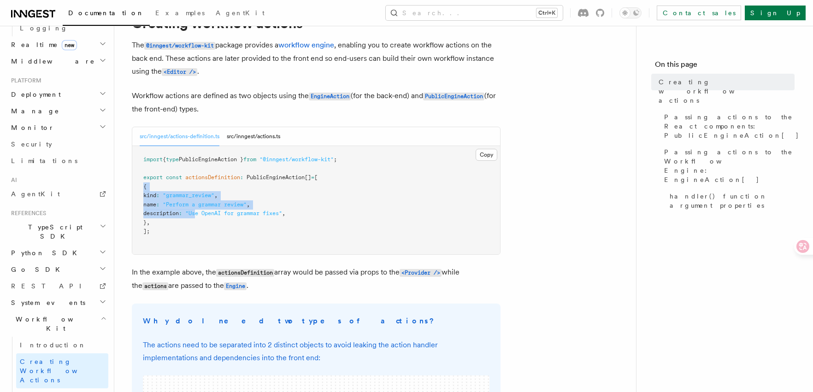
drag, startPoint x: 203, startPoint y: 214, endPoint x: 141, endPoint y: 181, distance: 70.7
click at [141, 181] on pre "import { type PublicEngineAction } from "@inngest/workflow-kit" ; export const …" at bounding box center [316, 200] width 368 height 108
drag, startPoint x: 255, startPoint y: 242, endPoint x: 245, endPoint y: 238, distance: 10.5
click at [255, 242] on pre "import { type PublicEngineAction } from "@inngest/workflow-kit" ; export const …" at bounding box center [316, 200] width 368 height 108
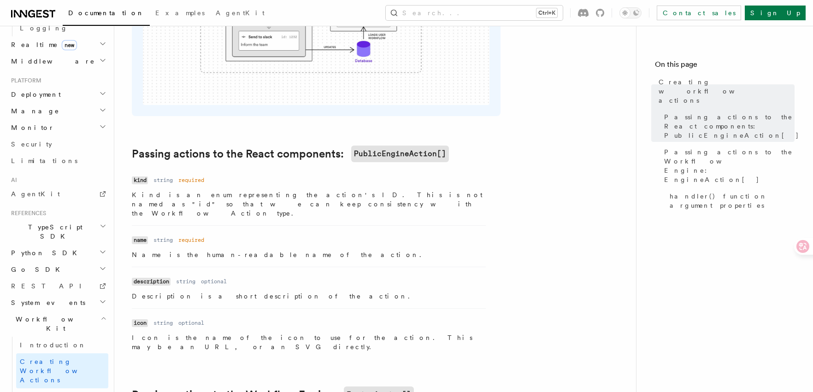
scroll to position [507, 0]
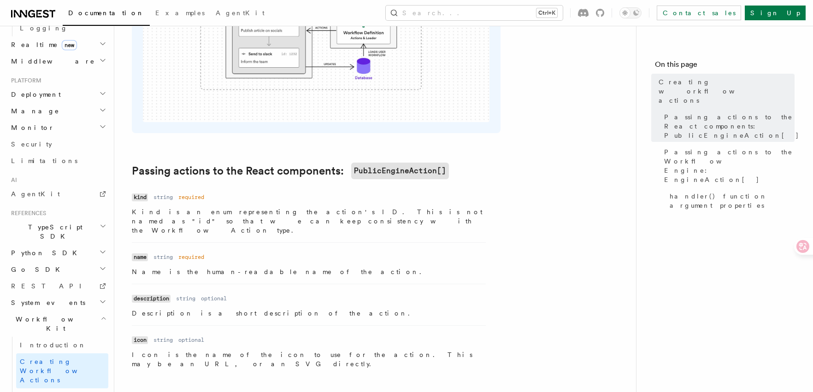
click at [678, 278] on nav "On this page Creating workflow actions Passing actions to the React components:…" at bounding box center [724, 209] width 177 height 366
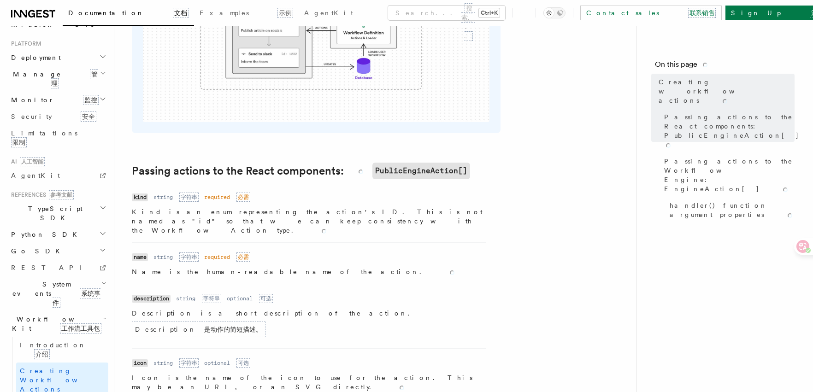
scroll to position [502, 0]
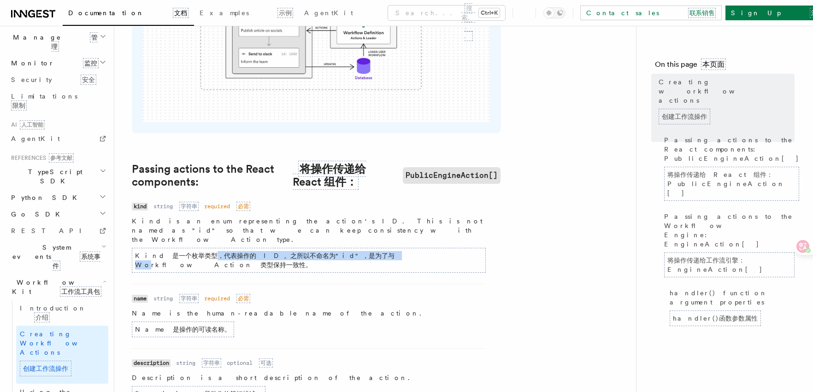
drag, startPoint x: 198, startPoint y: 243, endPoint x: 347, endPoint y: 241, distance: 149.4
click at [347, 248] on font "Kind 是一个枚举类型，代表操作的 ID。之所以不命名为"id"，是为了与 WorkflowAction 类型保持一致性。" at bounding box center [309, 260] width 354 height 25
drag, startPoint x: 393, startPoint y: 242, endPoint x: 306, endPoint y: 246, distance: 87.2
click at [306, 248] on font "Kind 是一个枚举类型，代表操作的 ID。之所以不命名为"id"，是为了与 WorkflowAction 类型保持一致性。" at bounding box center [309, 260] width 354 height 25
click at [365, 284] on li "Name name Type string 字符串 Required required 必需 Description Name is the human-re…" at bounding box center [309, 316] width 354 height 65
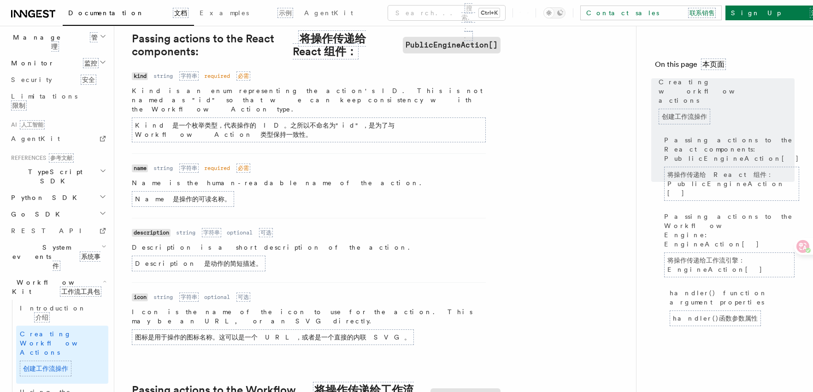
scroll to position [645, 0]
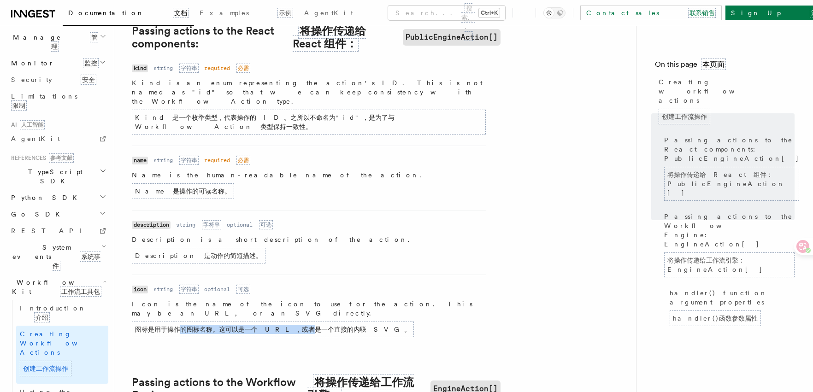
drag, startPoint x: 179, startPoint y: 298, endPoint x: 291, endPoint y: 306, distance: 112.2
click at [291, 326] on font "图标是用于操作的图标名称。这可以是一个 URL，或者是一个直接的内联 SVG。" at bounding box center [273, 329] width 276 height 7
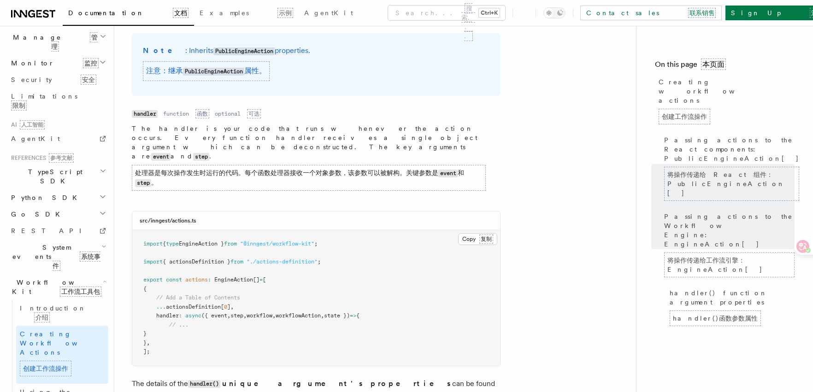
scroll to position [1025, 0]
click at [236, 277] on span "EngineAction" at bounding box center [233, 280] width 39 height 6
click at [214, 276] on pre "import { type EngineAction } from "@inngest/workflow-kit" ; import { actionsDef…" at bounding box center [316, 297] width 368 height 135
click at [200, 265] on pre "import { type EngineAction } from "@inngest/workflow-kit" ; import { actionsDef…" at bounding box center [316, 297] width 368 height 135
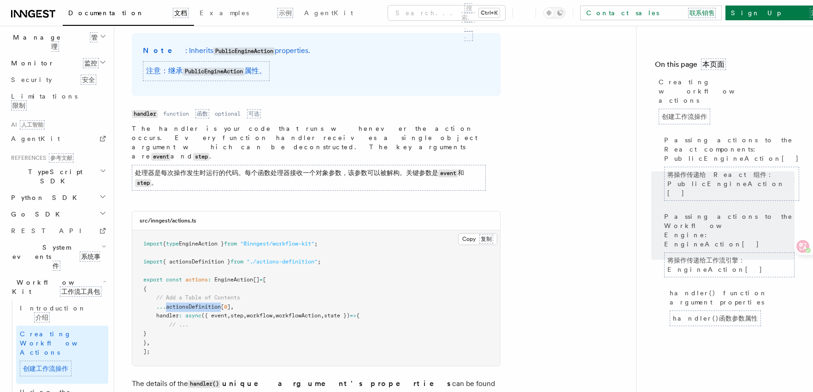
click at [200, 265] on pre "import { type EngineAction } from "@inngest/workflow-kit" ; import { actionsDef…" at bounding box center [316, 297] width 368 height 135
click at [218, 288] on pre "import { type EngineAction } from "@inngest/workflow-kit" ; import { actionsDef…" at bounding box center [316, 297] width 368 height 135
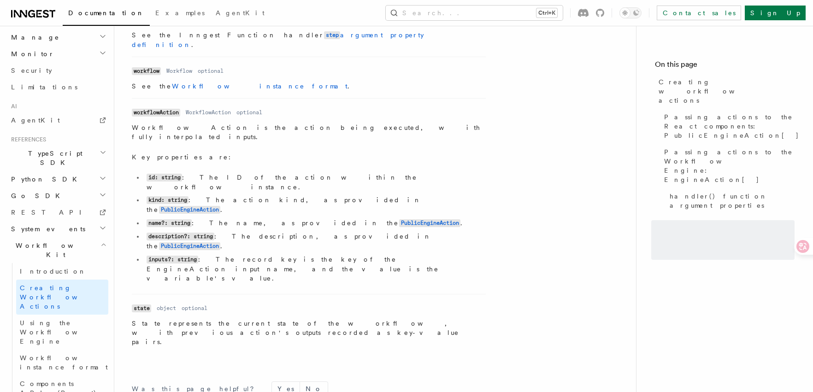
scroll to position [428, 0]
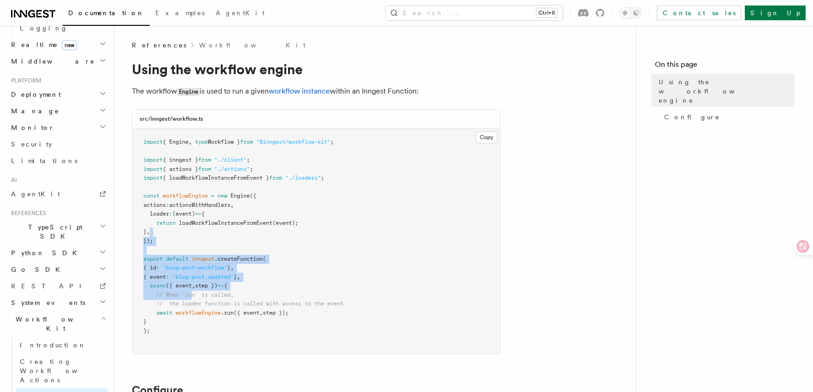
click at [193, 291] on pre "import { Engine , type Workflow } from "@inngest/workflow-kit" ; import { innge…" at bounding box center [316, 241] width 368 height 225
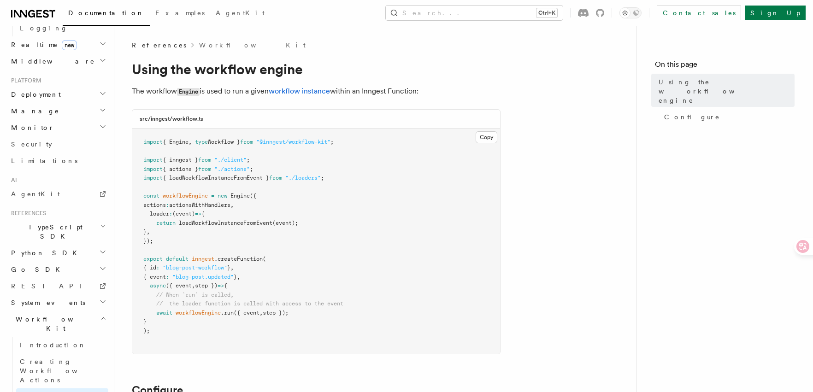
click at [188, 329] on pre "import { Engine , type Workflow } from "@inngest/workflow-kit" ; import { innge…" at bounding box center [316, 241] width 368 height 225
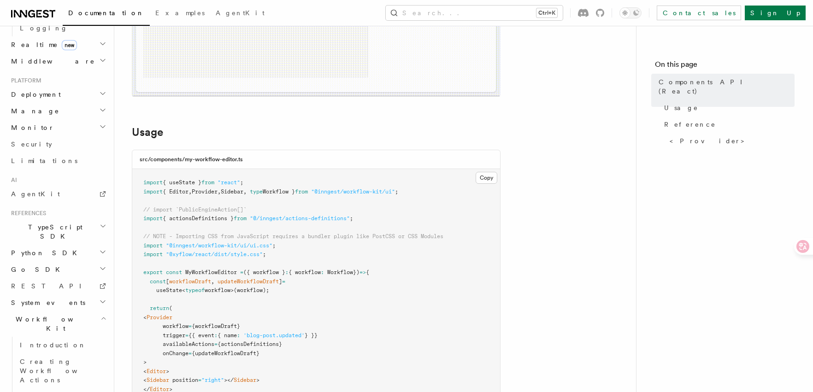
scroll to position [230, 0]
click at [315, 277] on pre "import { useState } from "react" ; import { Editor , Provider , Sidebar , type …" at bounding box center [316, 299] width 368 height 261
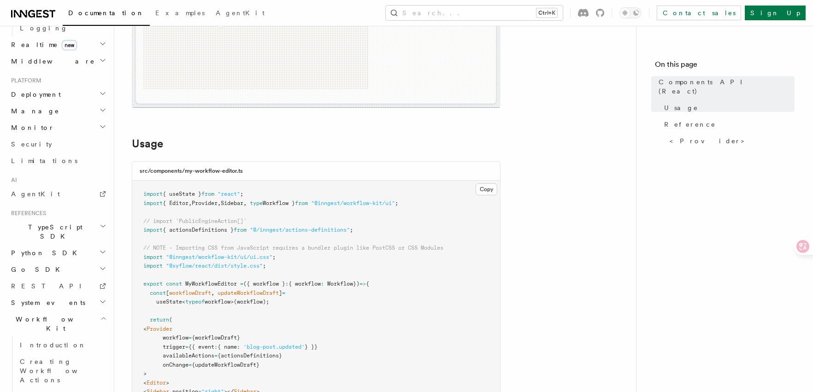
scroll to position [212, 0]
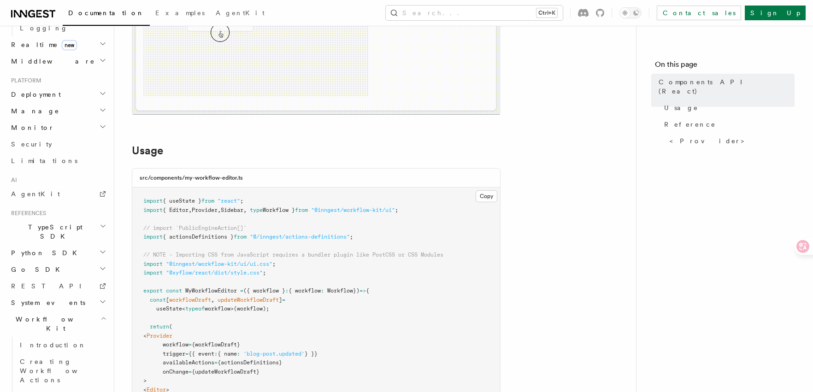
click at [426, 284] on pre "import { useState } from "react" ; import { Editor , Provider , Sidebar , type …" at bounding box center [316, 318] width 368 height 261
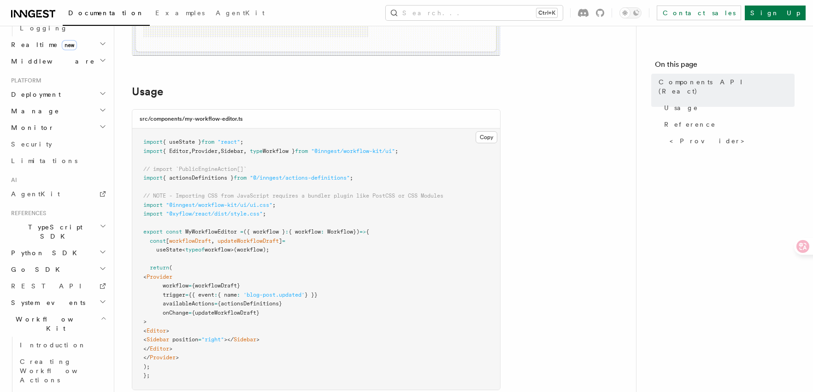
scroll to position [304, 0]
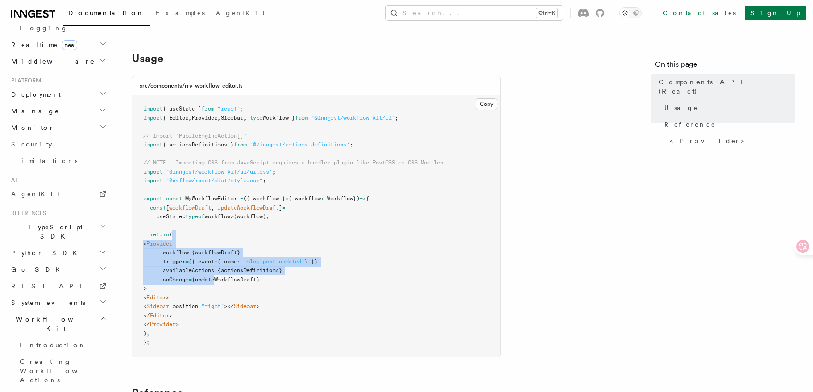
drag, startPoint x: 216, startPoint y: 278, endPoint x: 200, endPoint y: 236, distance: 45.4
click at [200, 236] on pre "import { useState } from "react" ; import { Editor , Provider , Sidebar , type …" at bounding box center [316, 225] width 368 height 261
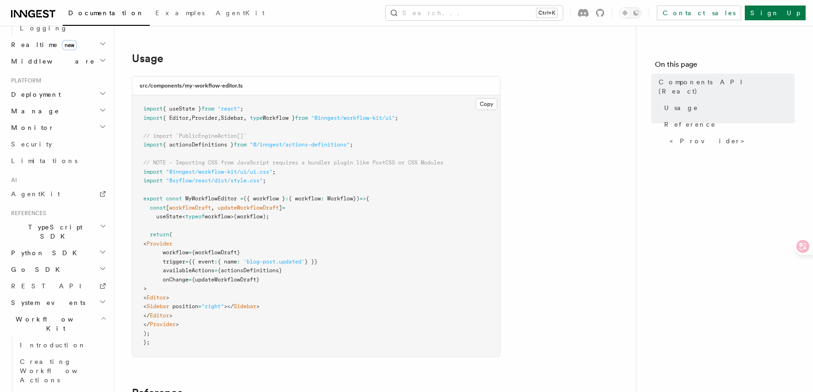
click at [228, 315] on pre "import { useState } from "react" ; import { Editor , Provider , Sidebar , type …" at bounding box center [316, 225] width 368 height 261
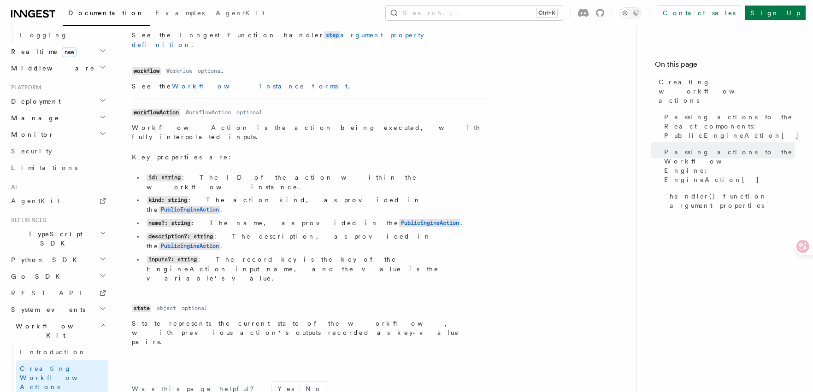
scroll to position [428, 0]
